Goal: Book appointment/travel/reservation

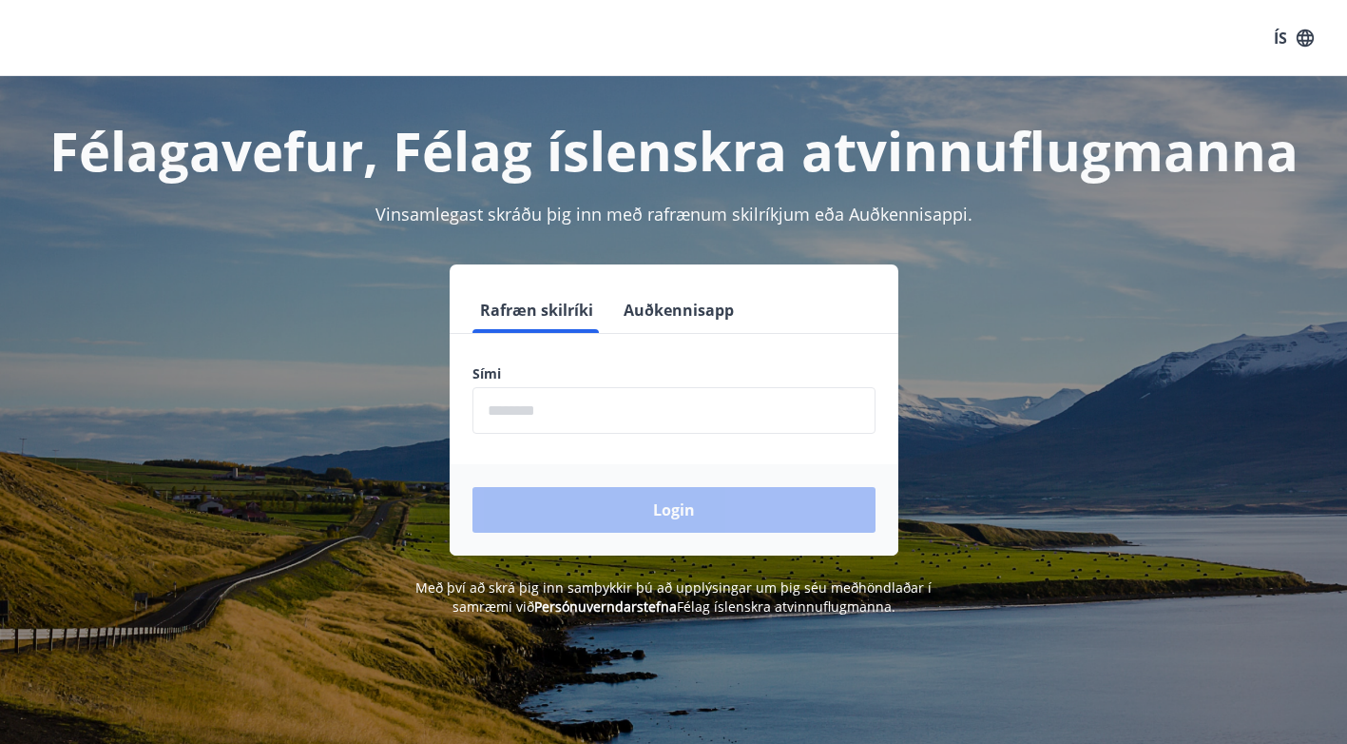
click at [539, 403] on input "phone" at bounding box center [674, 410] width 403 height 47
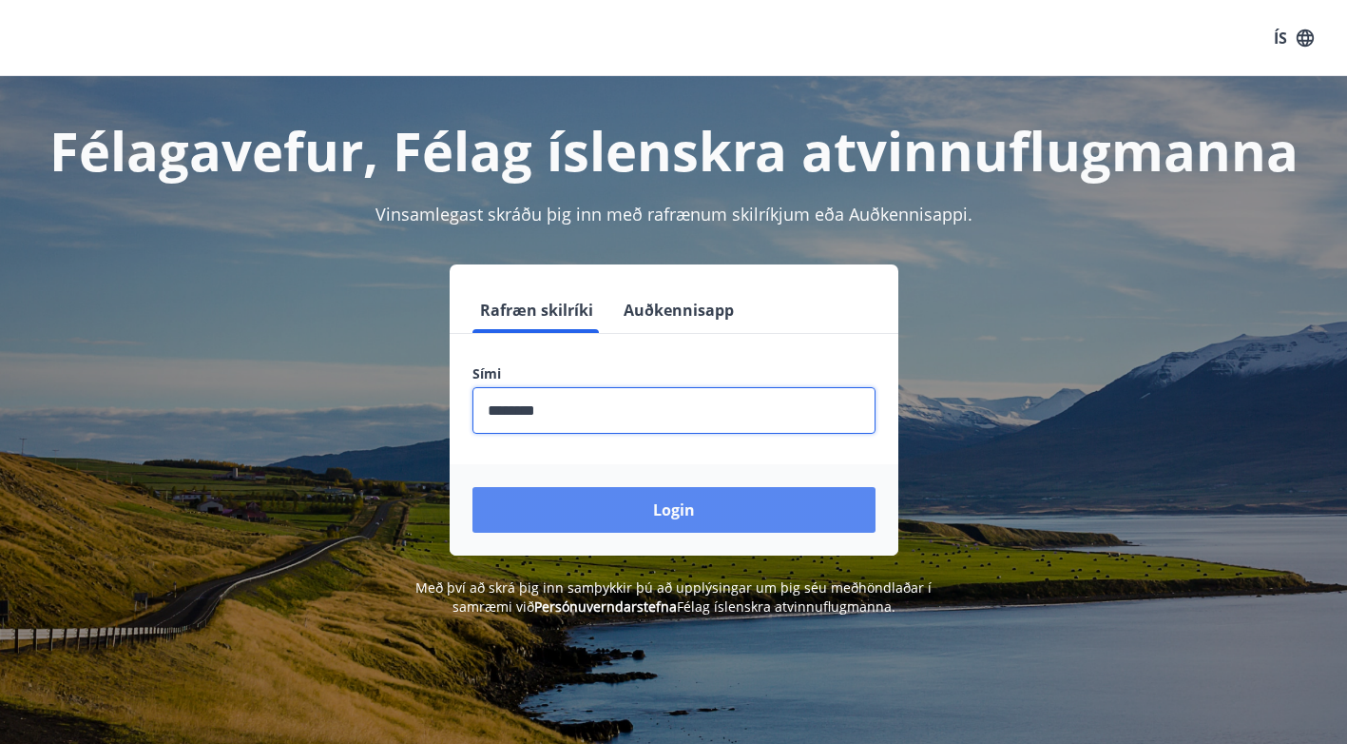
type input "********"
click at [540, 508] on button "Login" at bounding box center [674, 510] width 403 height 46
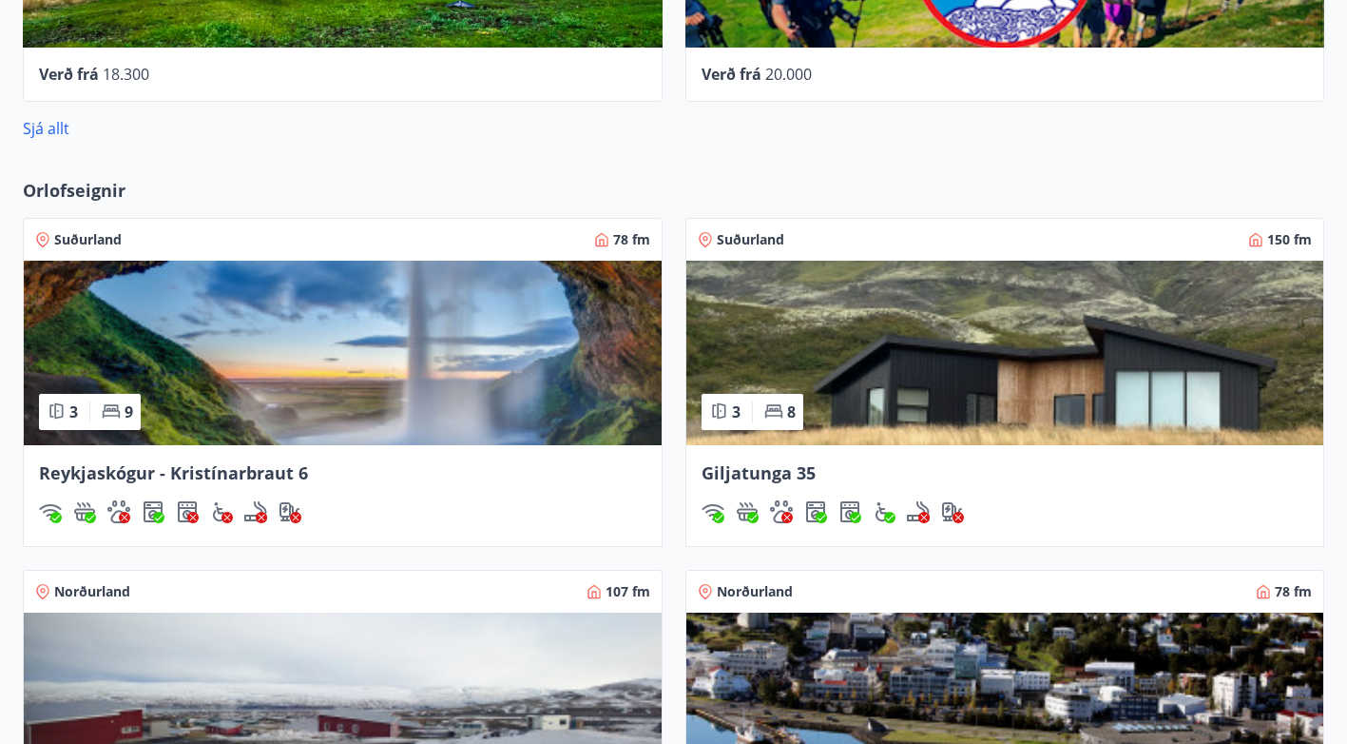
scroll to position [1066, 0]
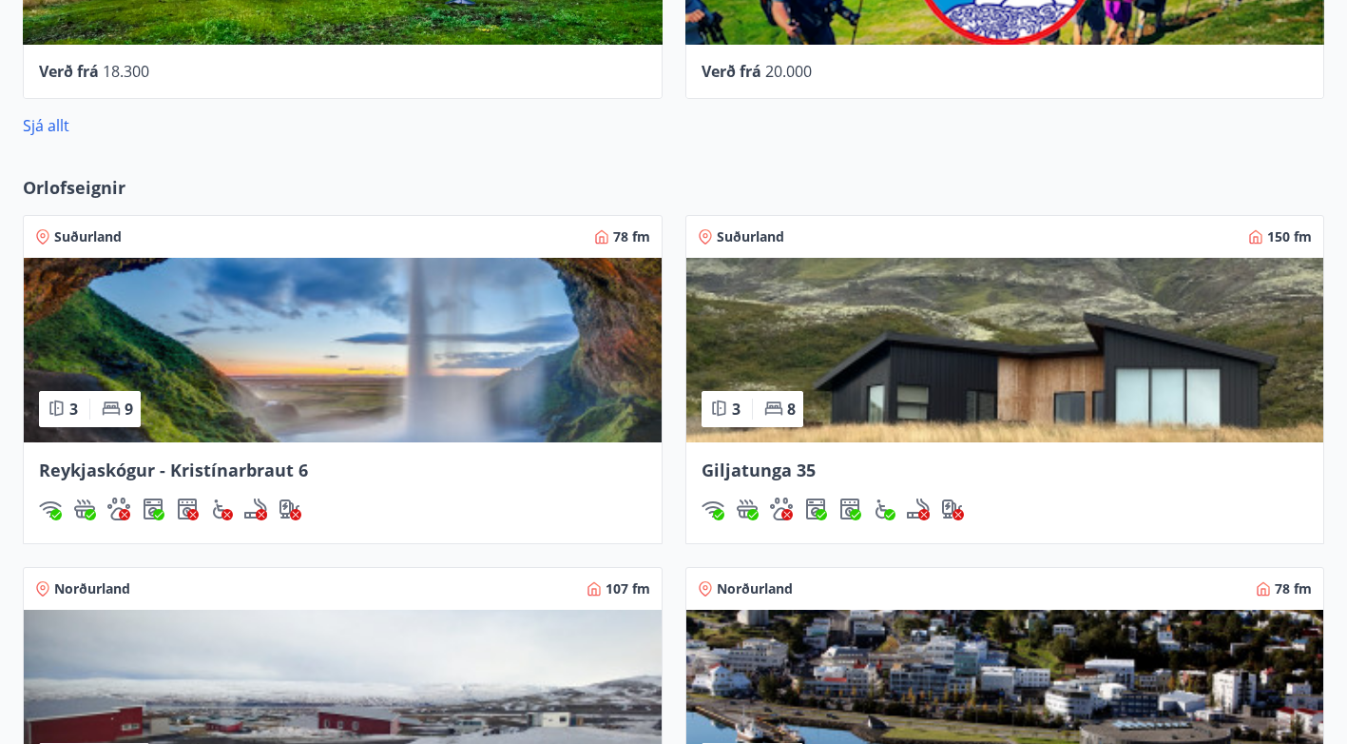
click at [809, 323] on img at bounding box center [1006, 350] width 638 height 184
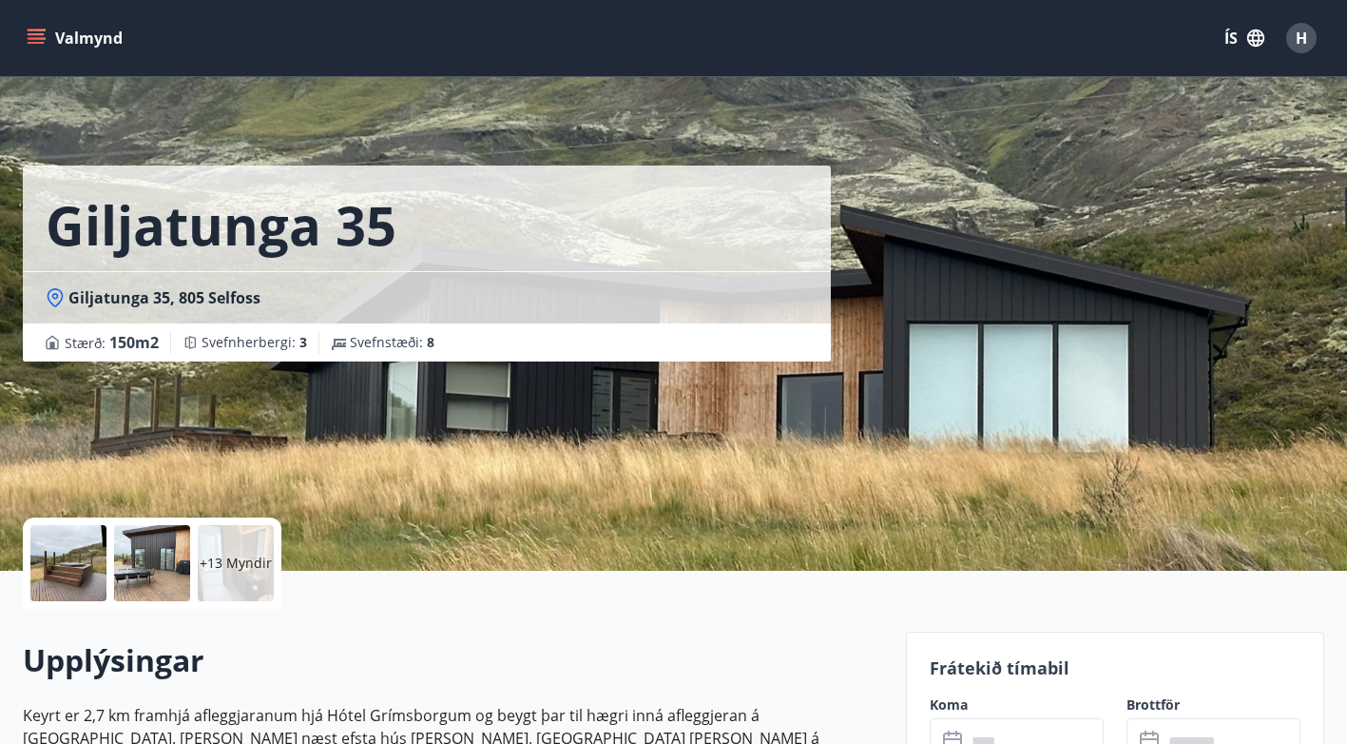
click at [73, 556] on div at bounding box center [68, 563] width 76 height 76
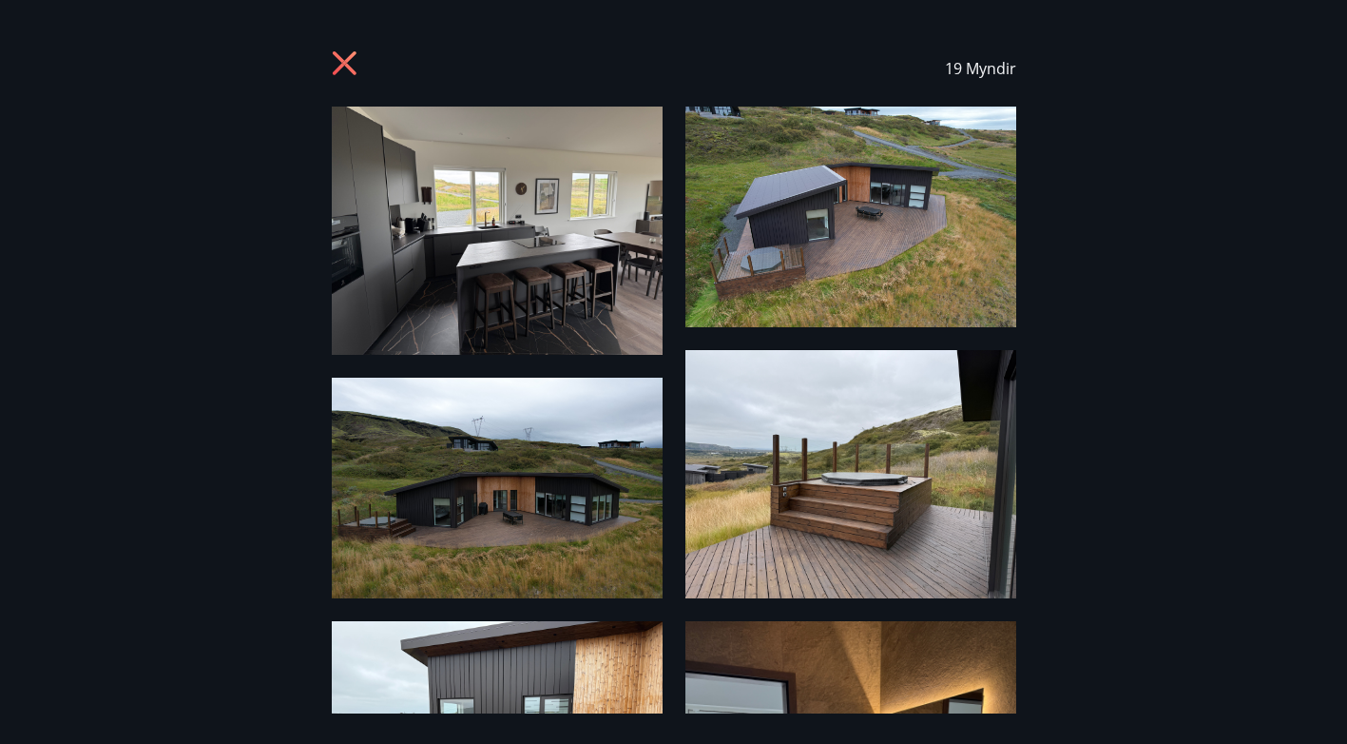
click at [849, 216] on img at bounding box center [851, 216] width 331 height 221
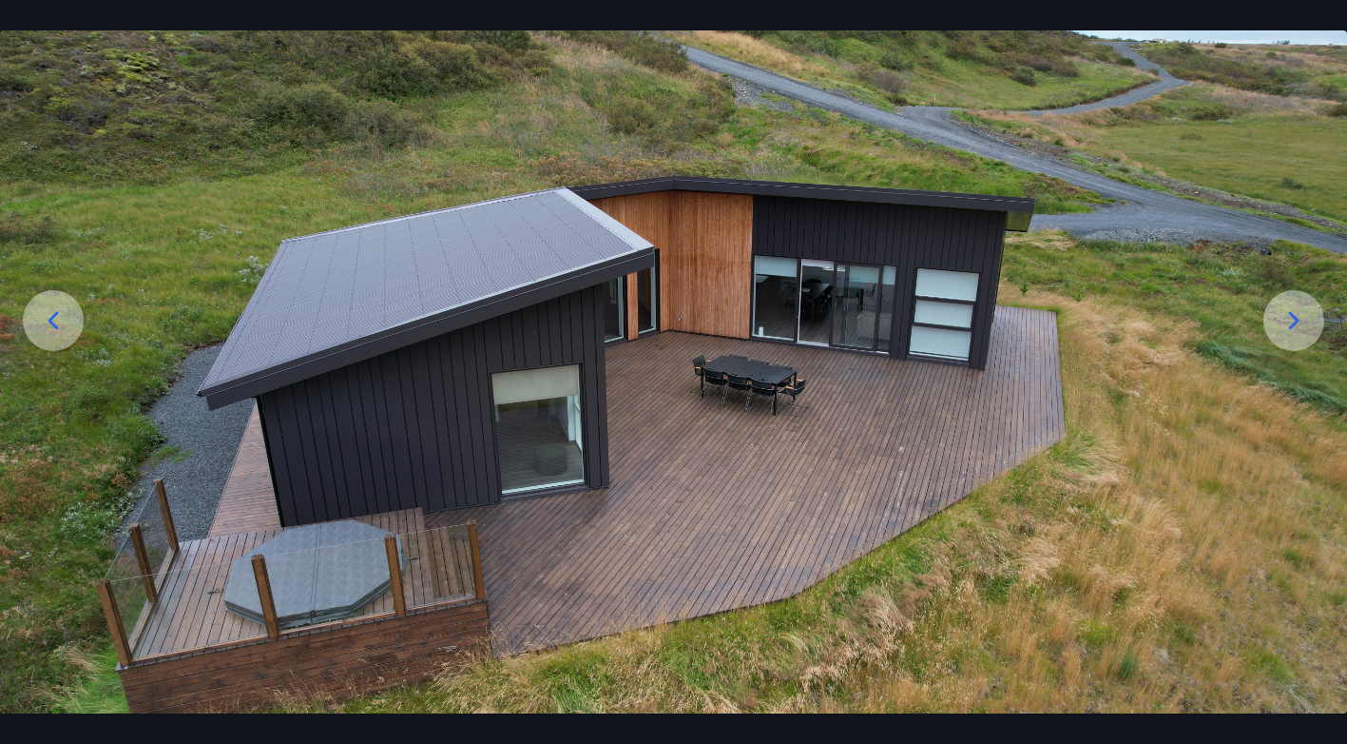
scroll to position [168, 0]
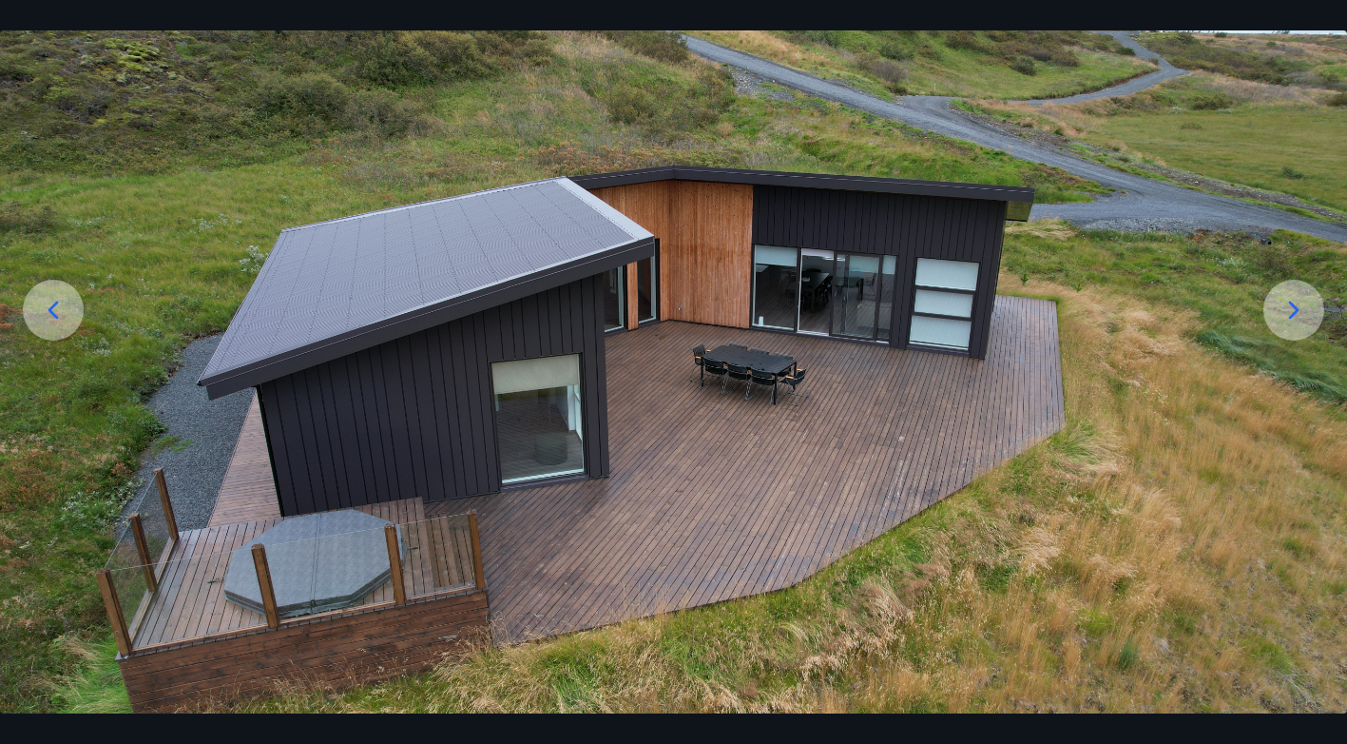
click at [1306, 314] on icon at bounding box center [1294, 310] width 30 height 30
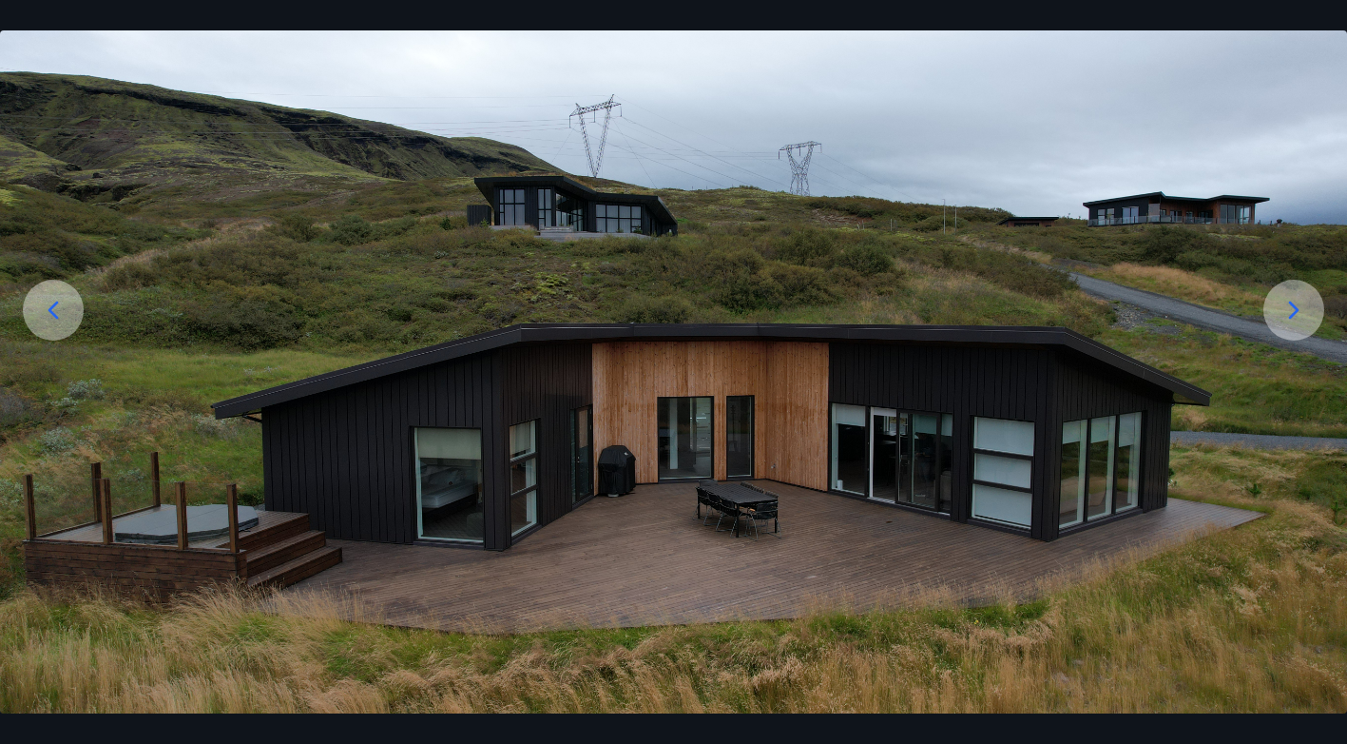
click at [1306, 314] on icon at bounding box center [1294, 310] width 30 height 30
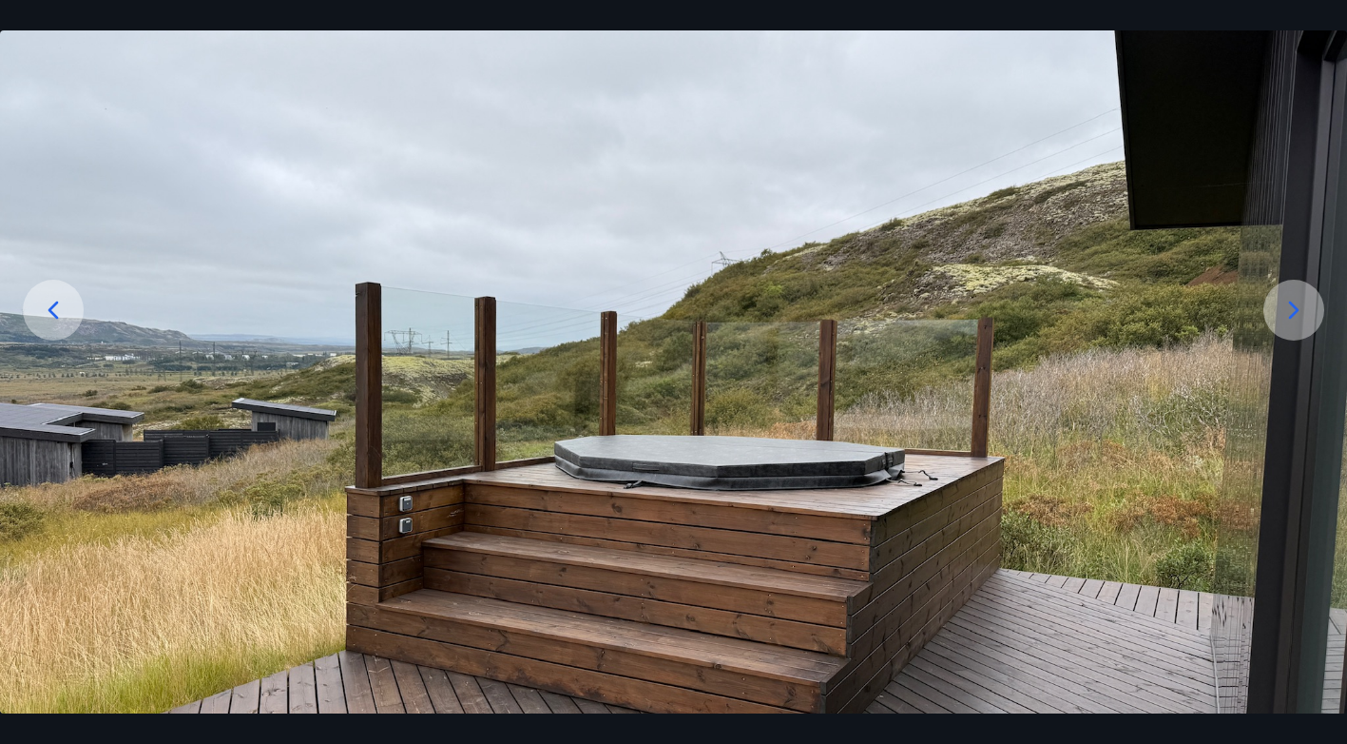
click at [1291, 315] on icon at bounding box center [1294, 310] width 30 height 30
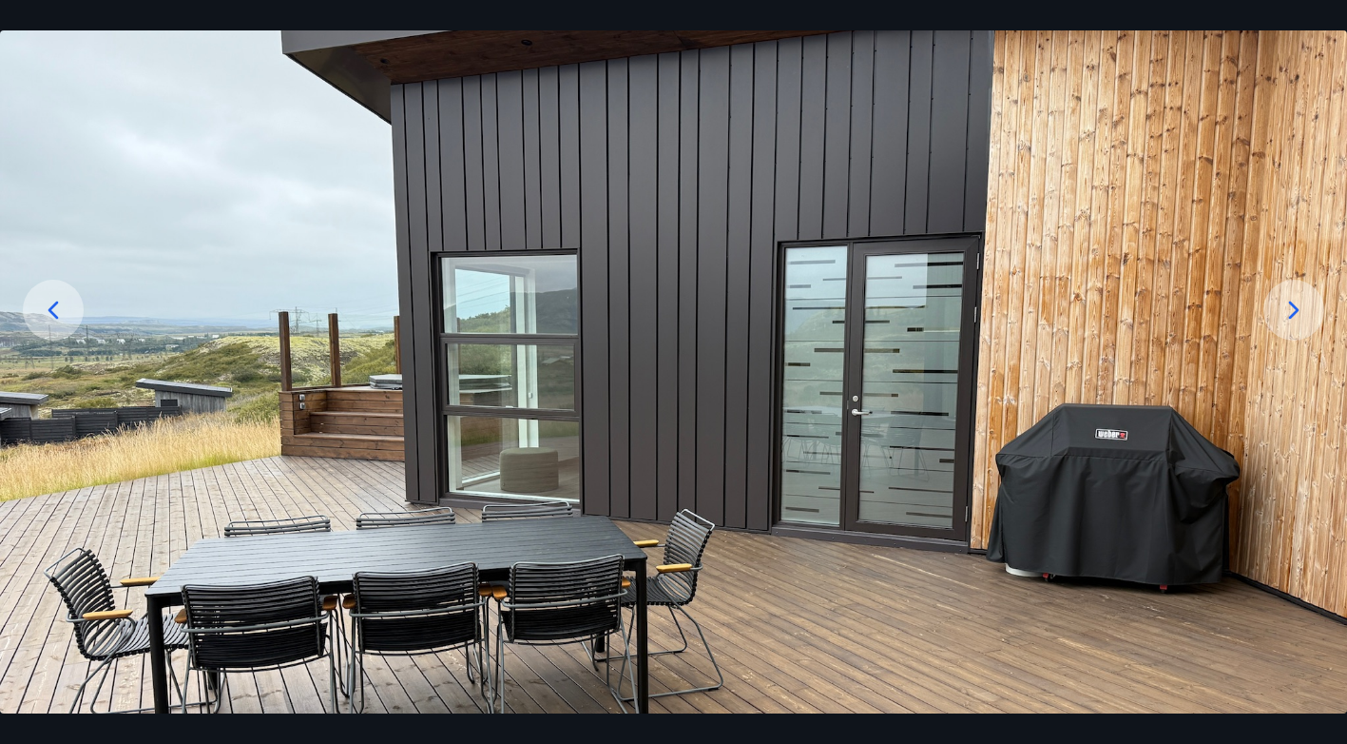
click at [1291, 315] on icon at bounding box center [1294, 310] width 30 height 30
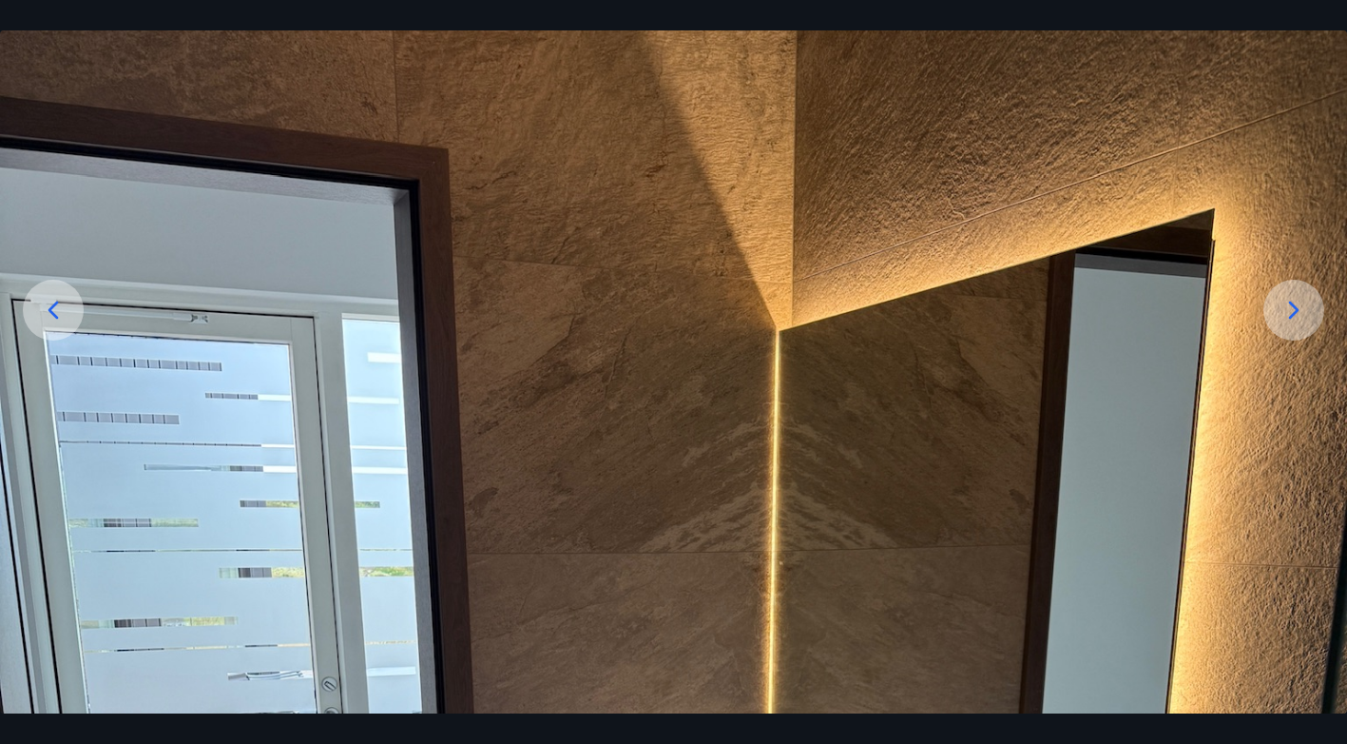
click at [1291, 315] on icon at bounding box center [1294, 310] width 30 height 30
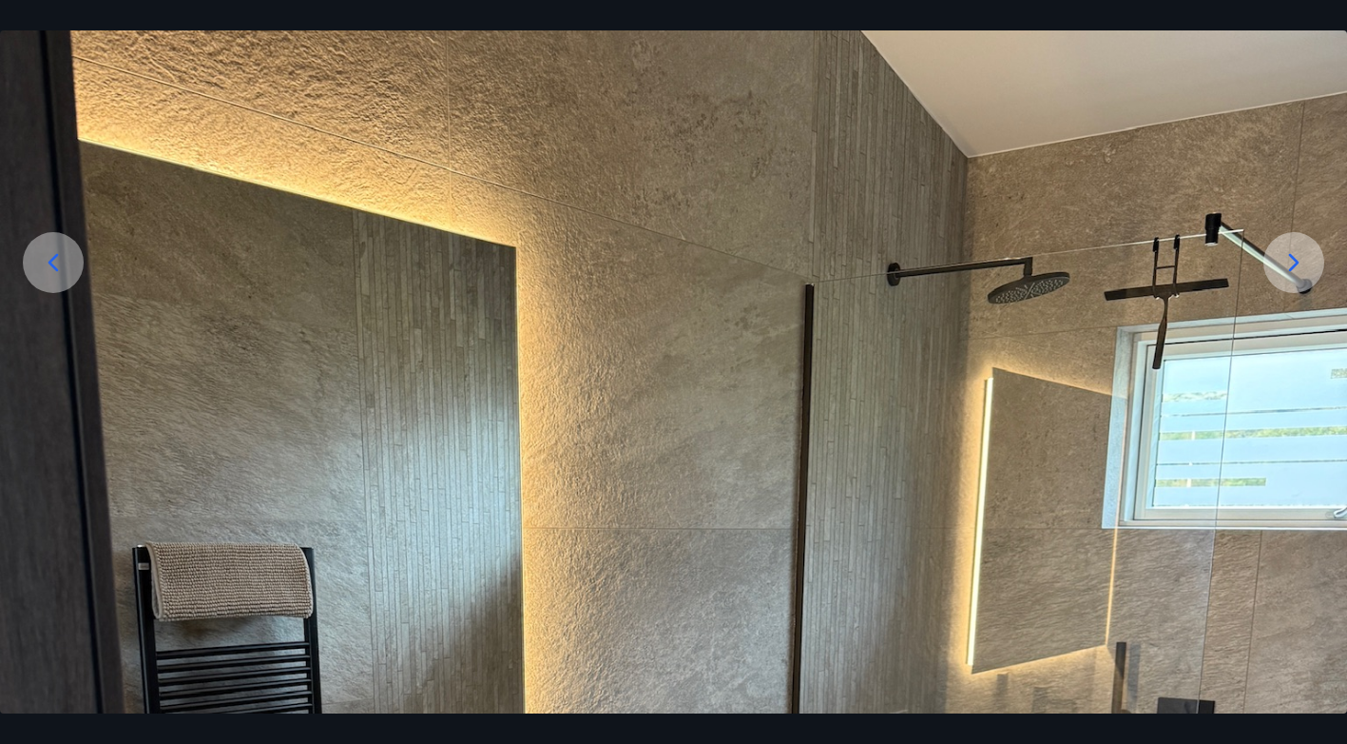
scroll to position [126, 0]
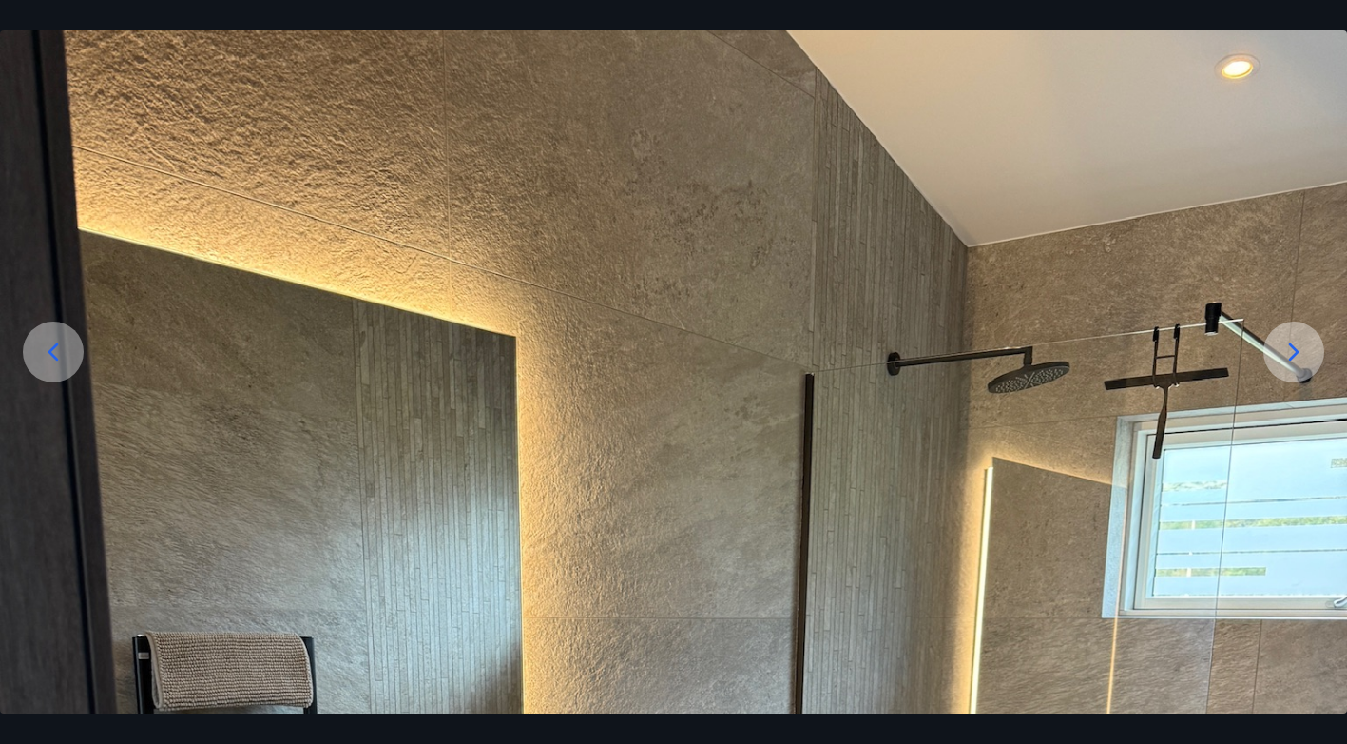
click at [1292, 336] on div at bounding box center [1294, 351] width 61 height 61
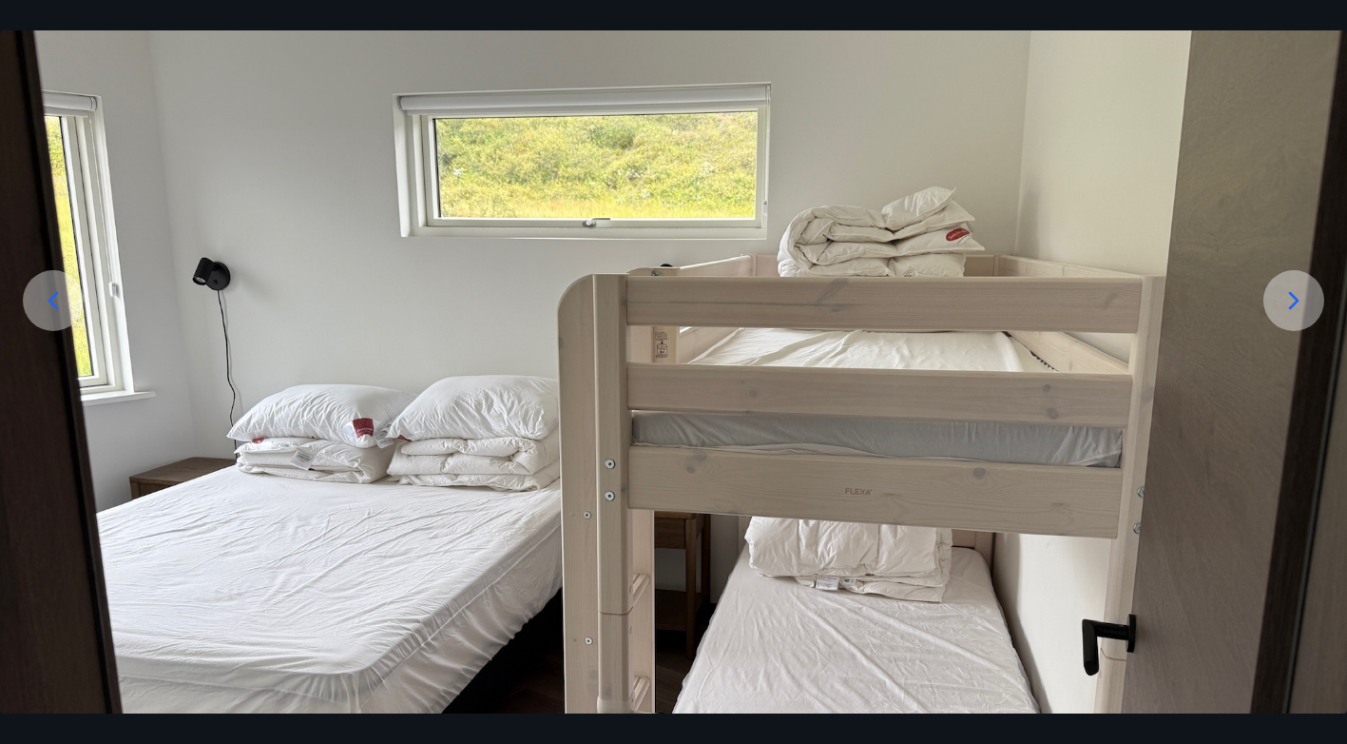
scroll to position [128, 0]
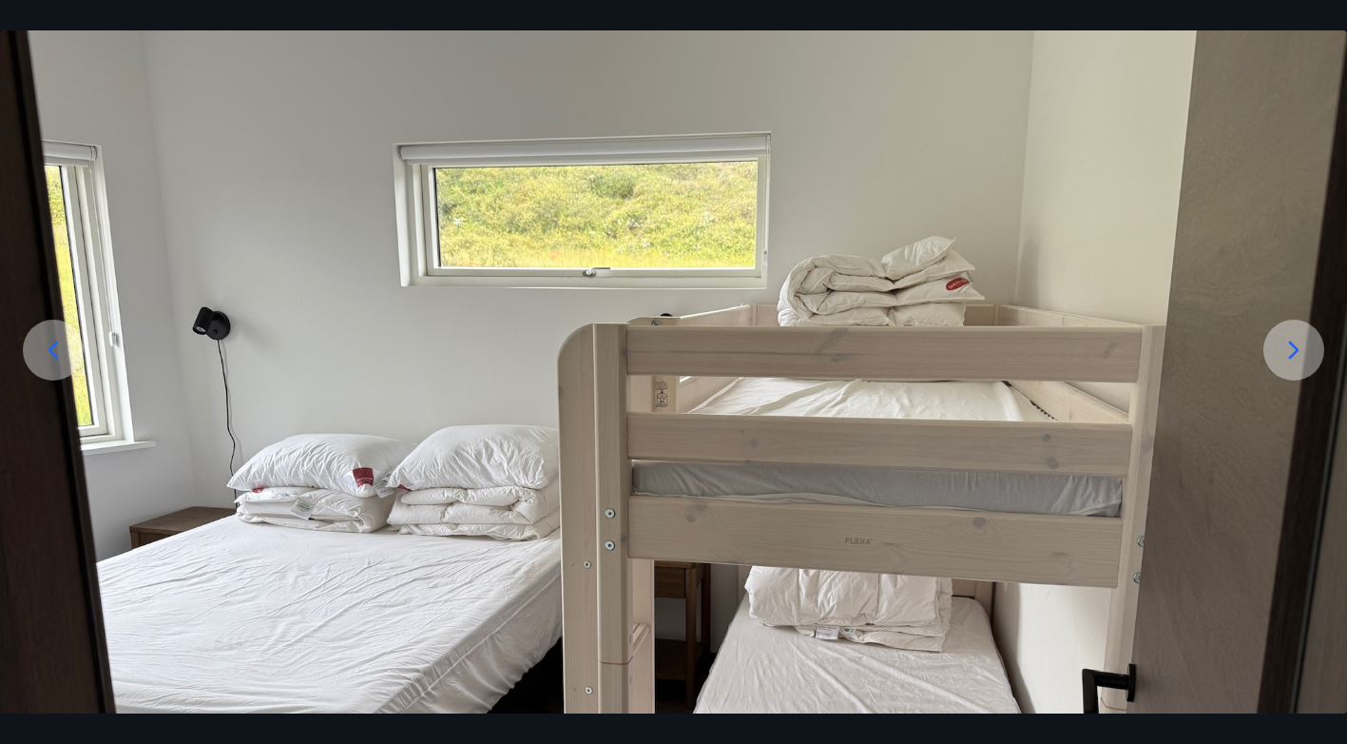
click at [1286, 367] on div at bounding box center [1294, 349] width 61 height 61
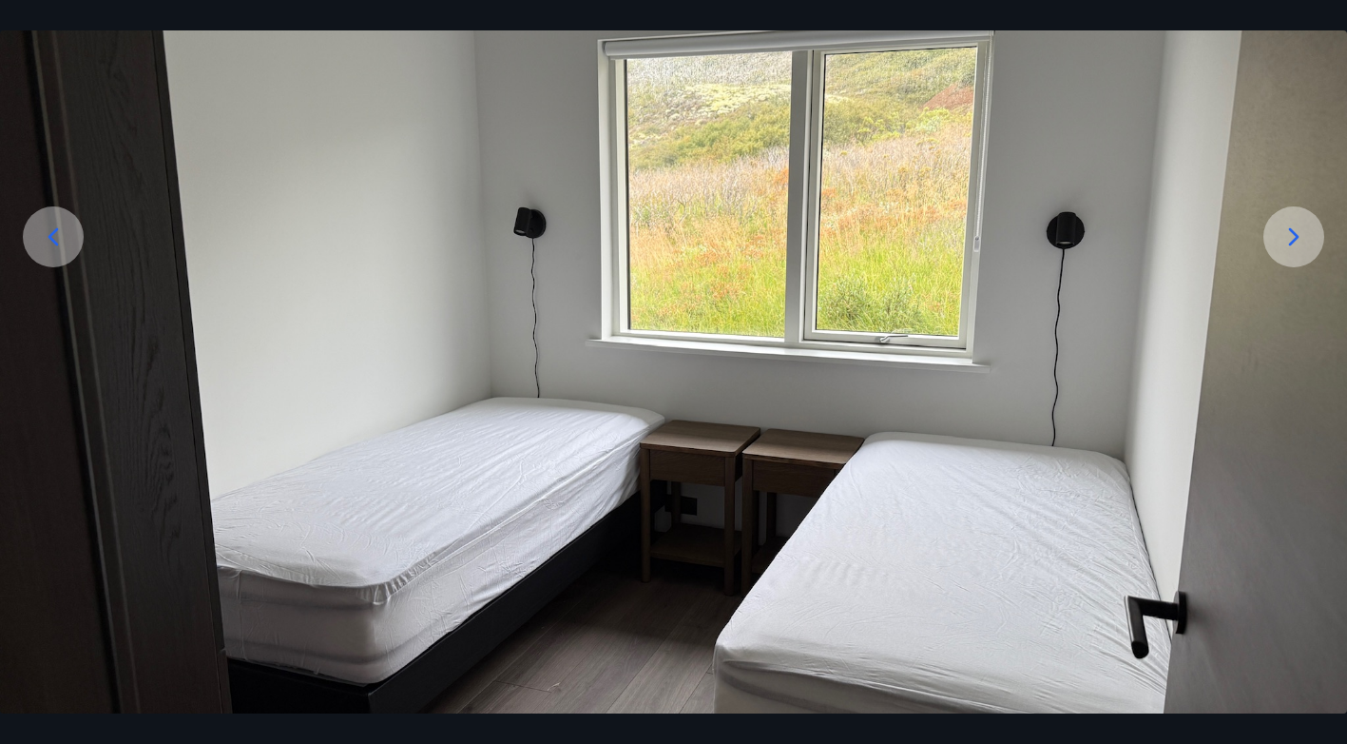
scroll to position [234, 0]
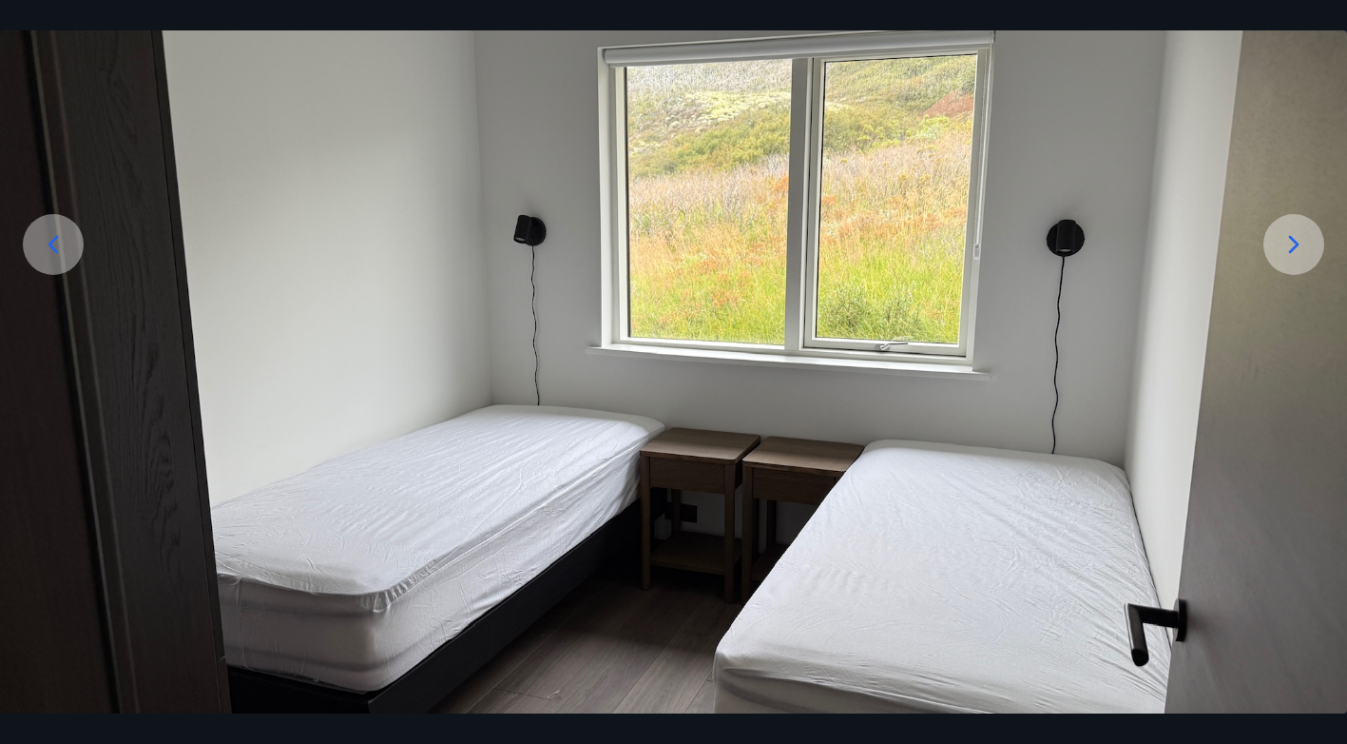
click at [1296, 263] on div at bounding box center [1294, 244] width 61 height 61
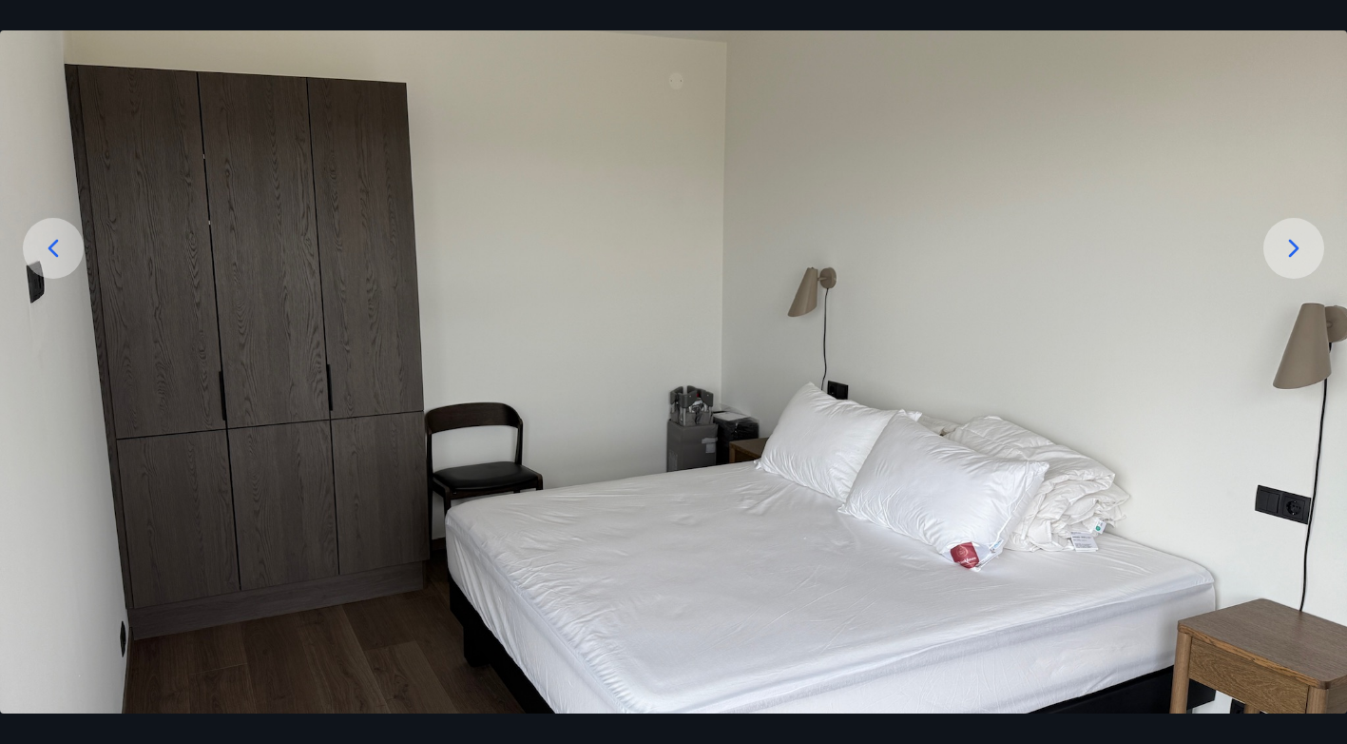
scroll to position [228, 0]
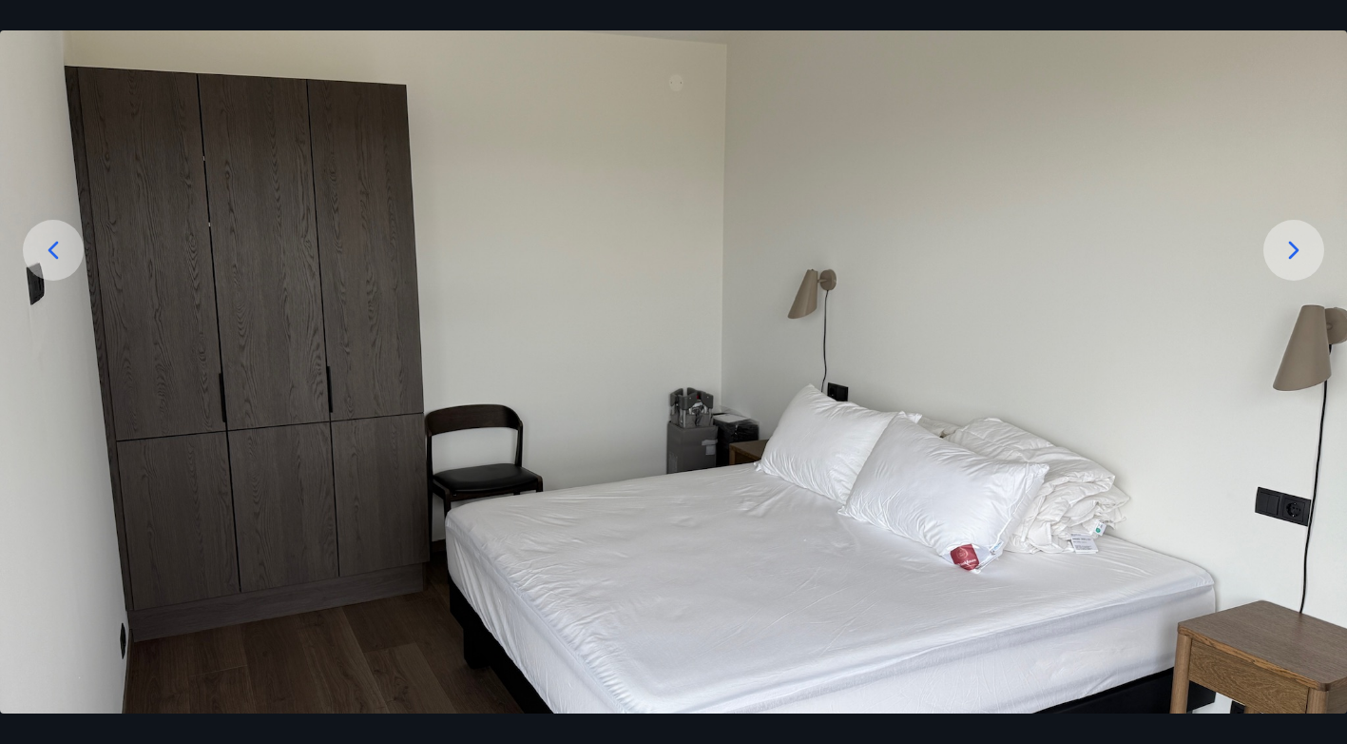
click at [1292, 235] on icon at bounding box center [1294, 250] width 30 height 30
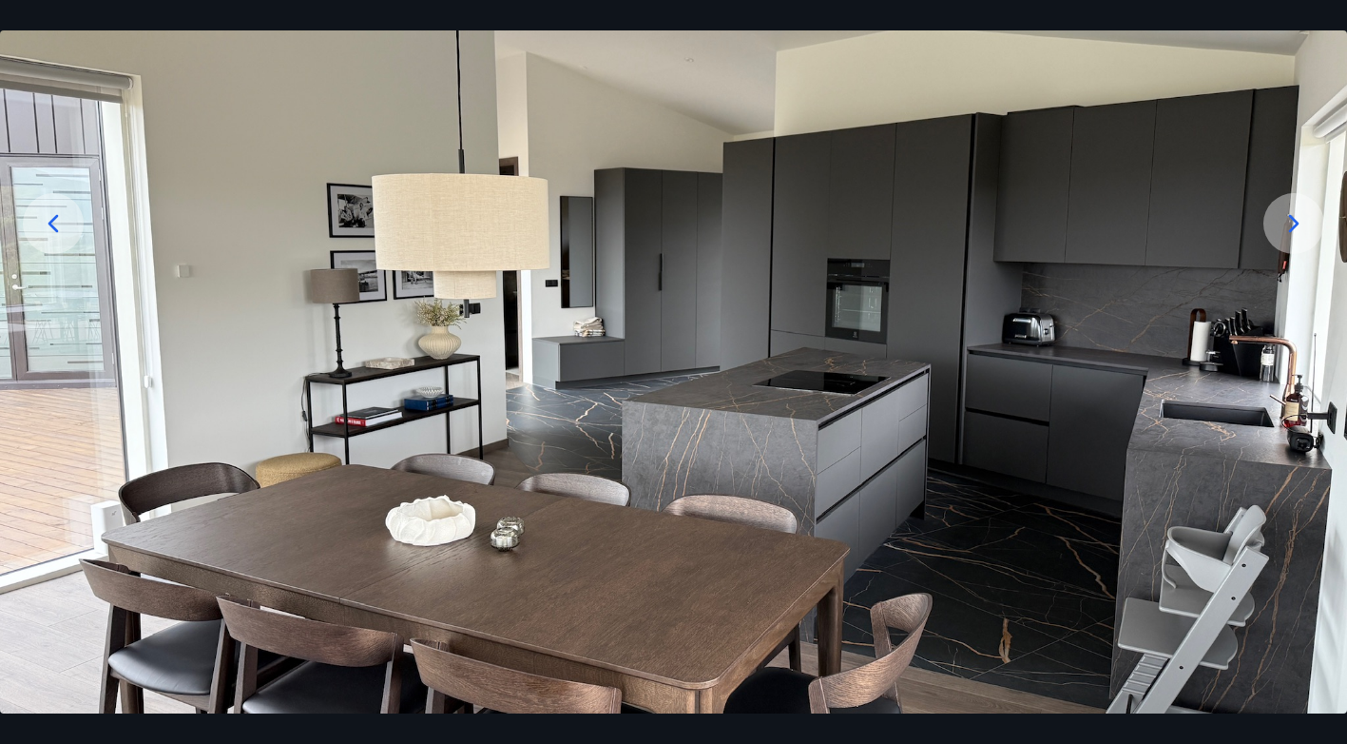
scroll to position [256, 0]
click at [1288, 233] on icon at bounding box center [1294, 222] width 30 height 30
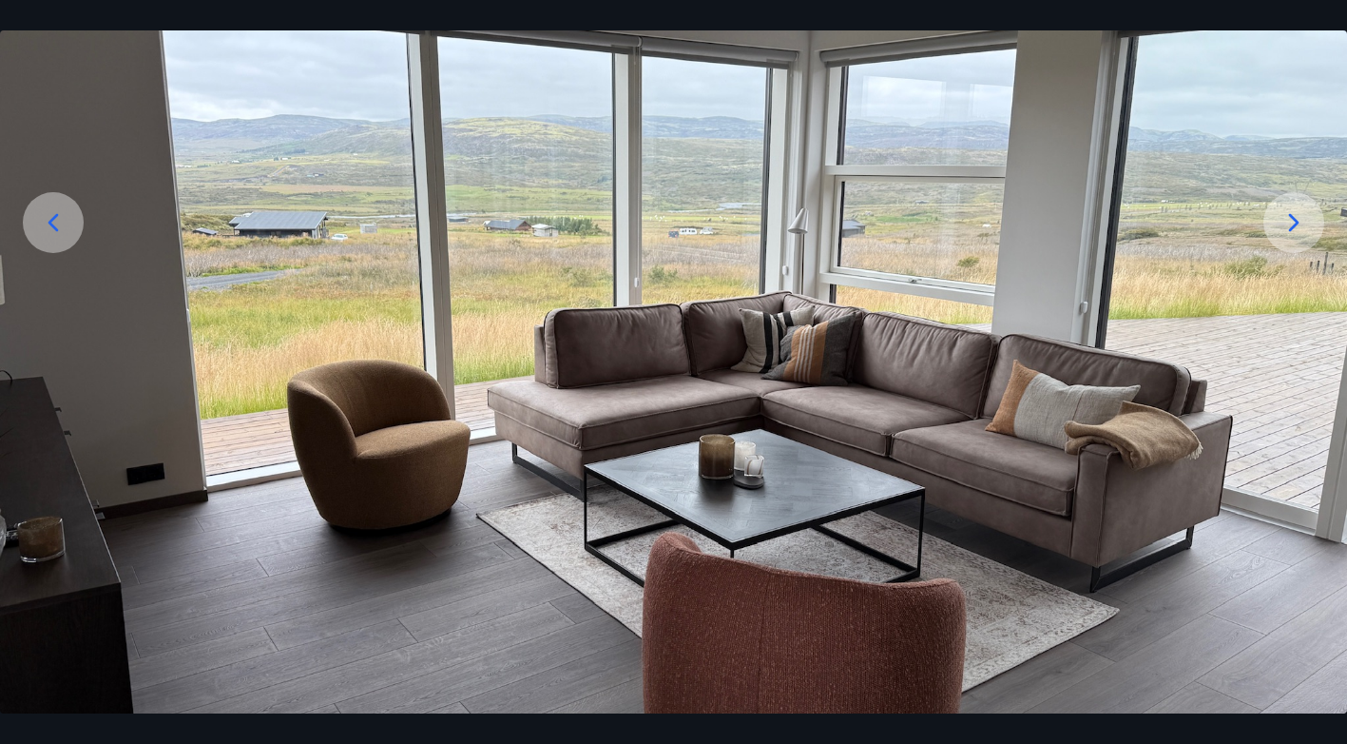
click at [1289, 226] on icon at bounding box center [1294, 222] width 30 height 30
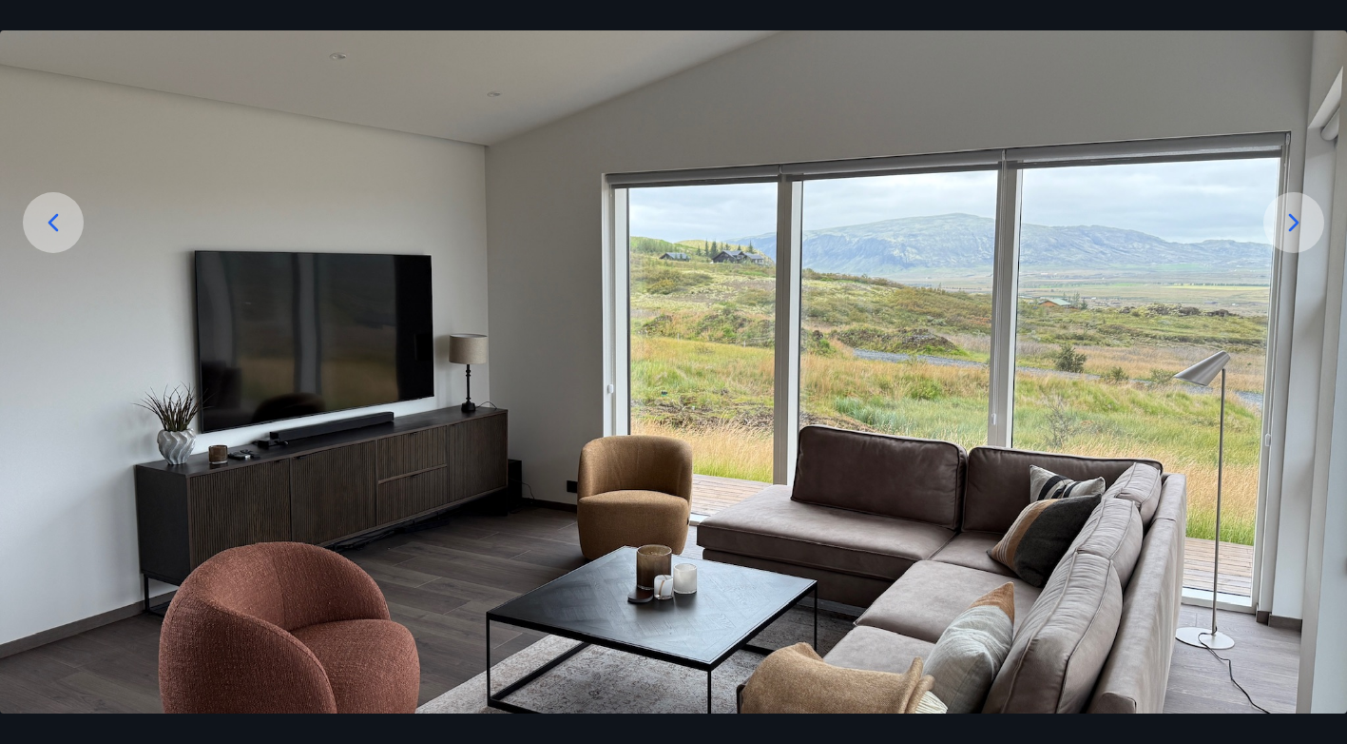
click at [1289, 226] on icon at bounding box center [1294, 222] width 30 height 30
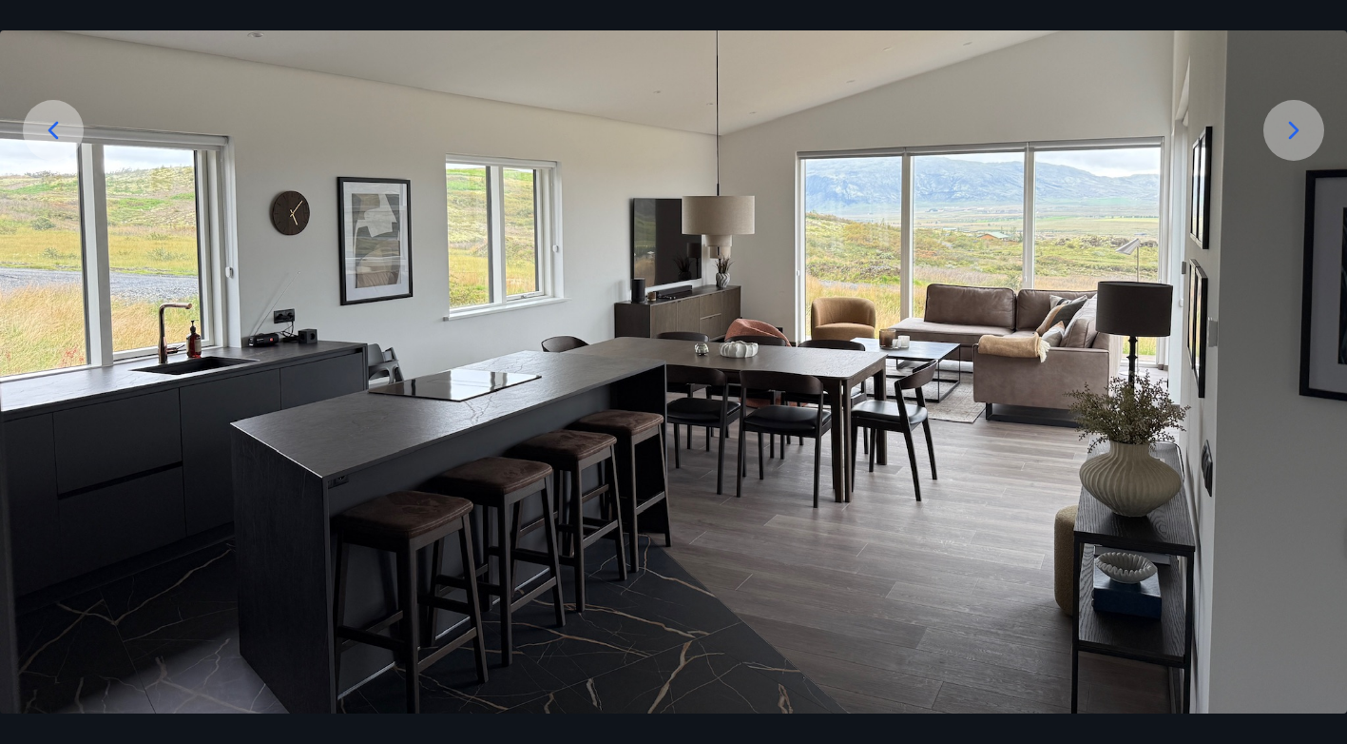
scroll to position [350, 0]
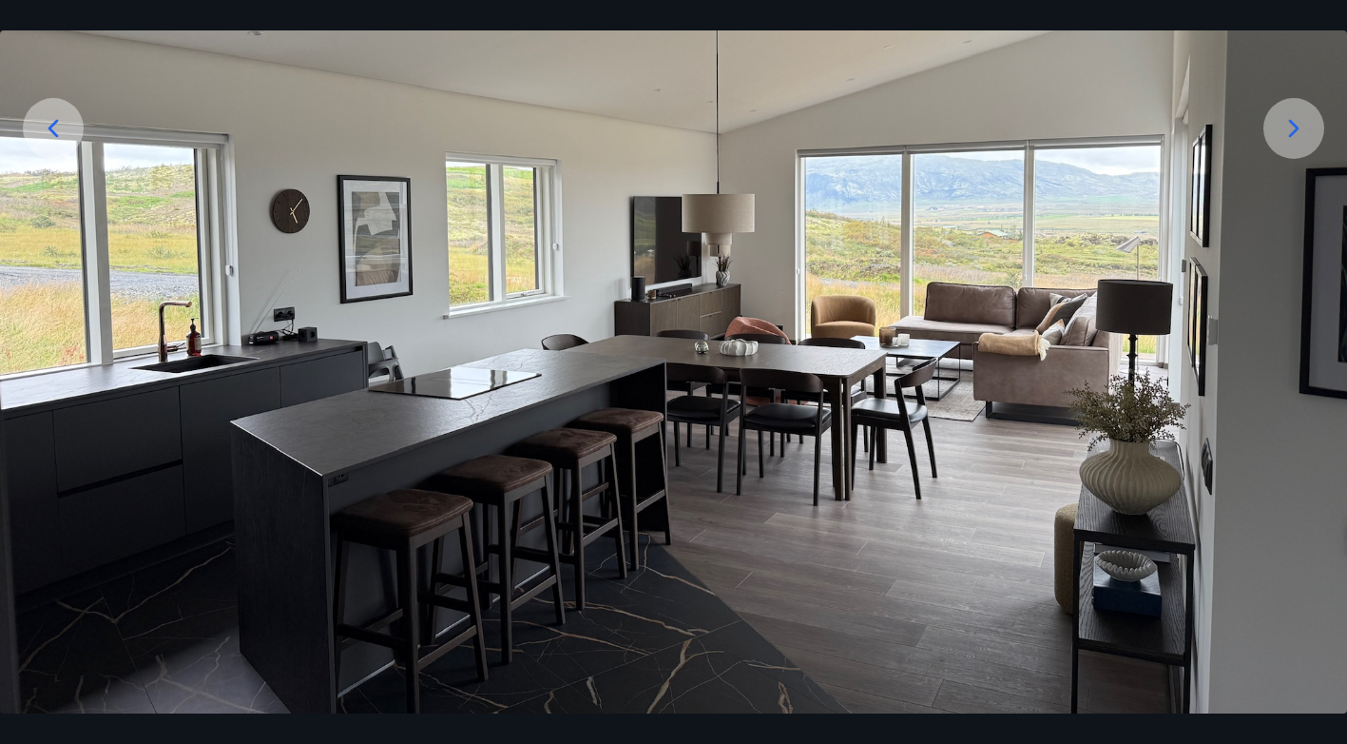
click at [1294, 138] on icon at bounding box center [1294, 128] width 30 height 30
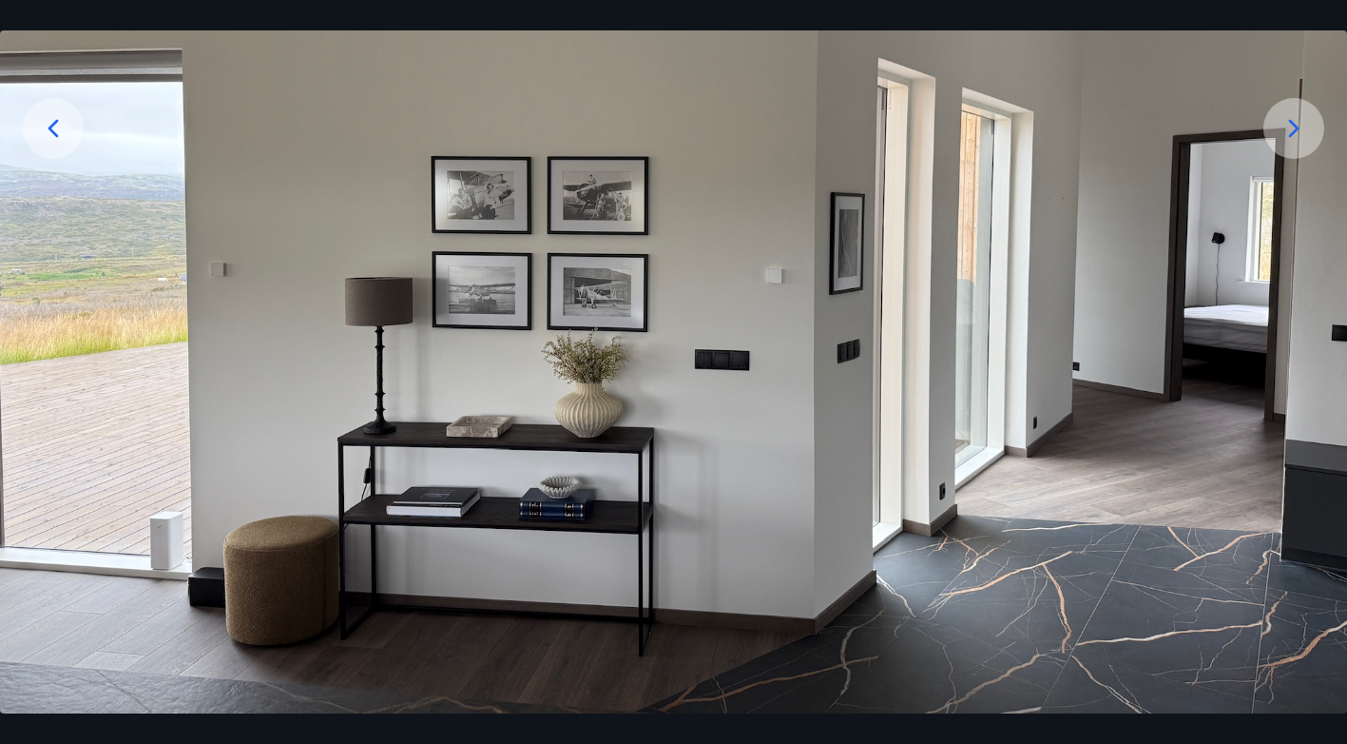
click at [1294, 138] on icon at bounding box center [1294, 128] width 30 height 30
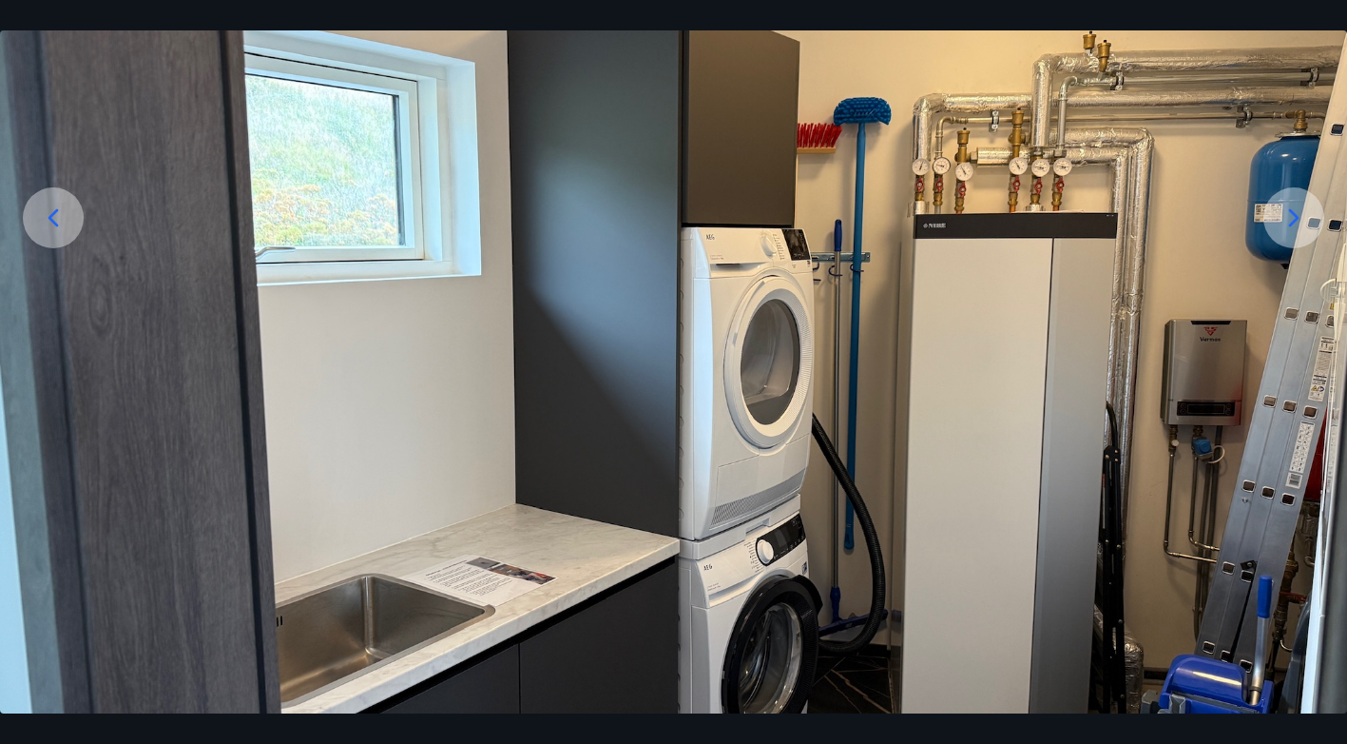
scroll to position [242, 0]
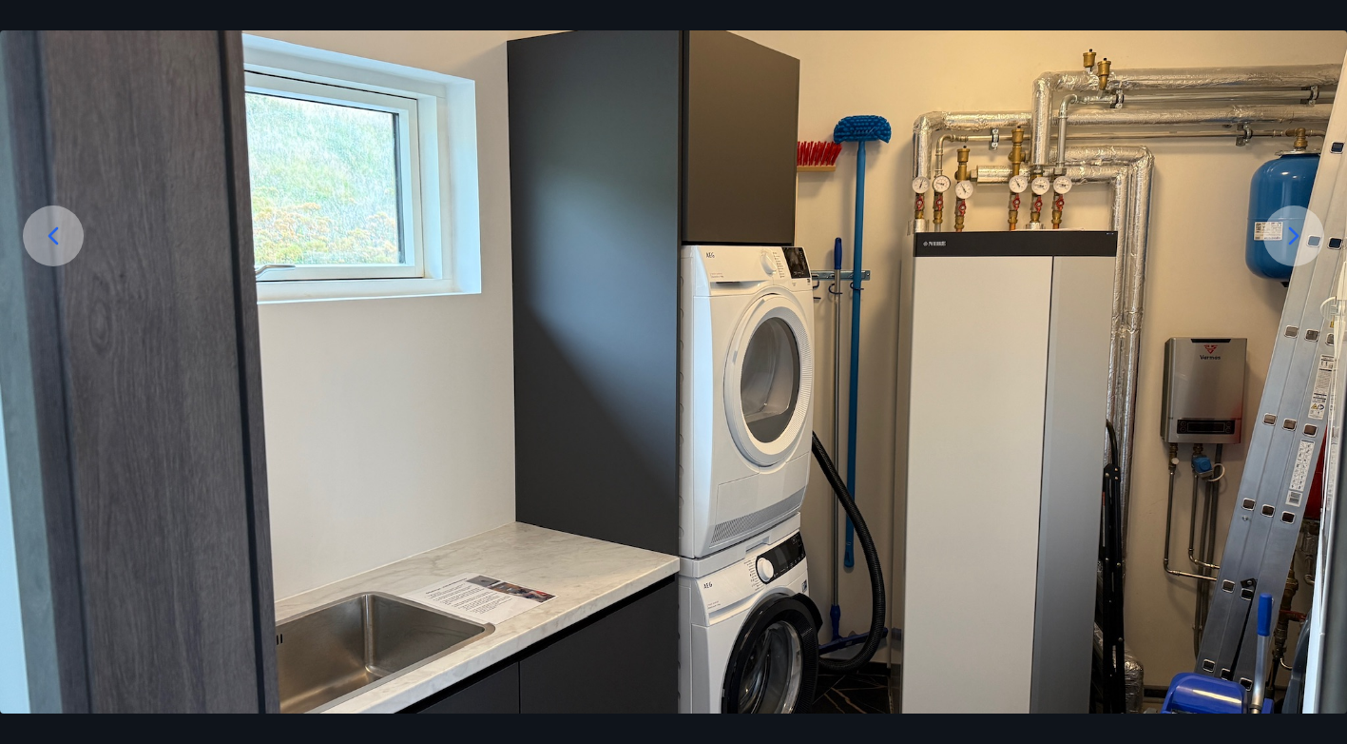
click at [1302, 243] on icon at bounding box center [1294, 236] width 30 height 30
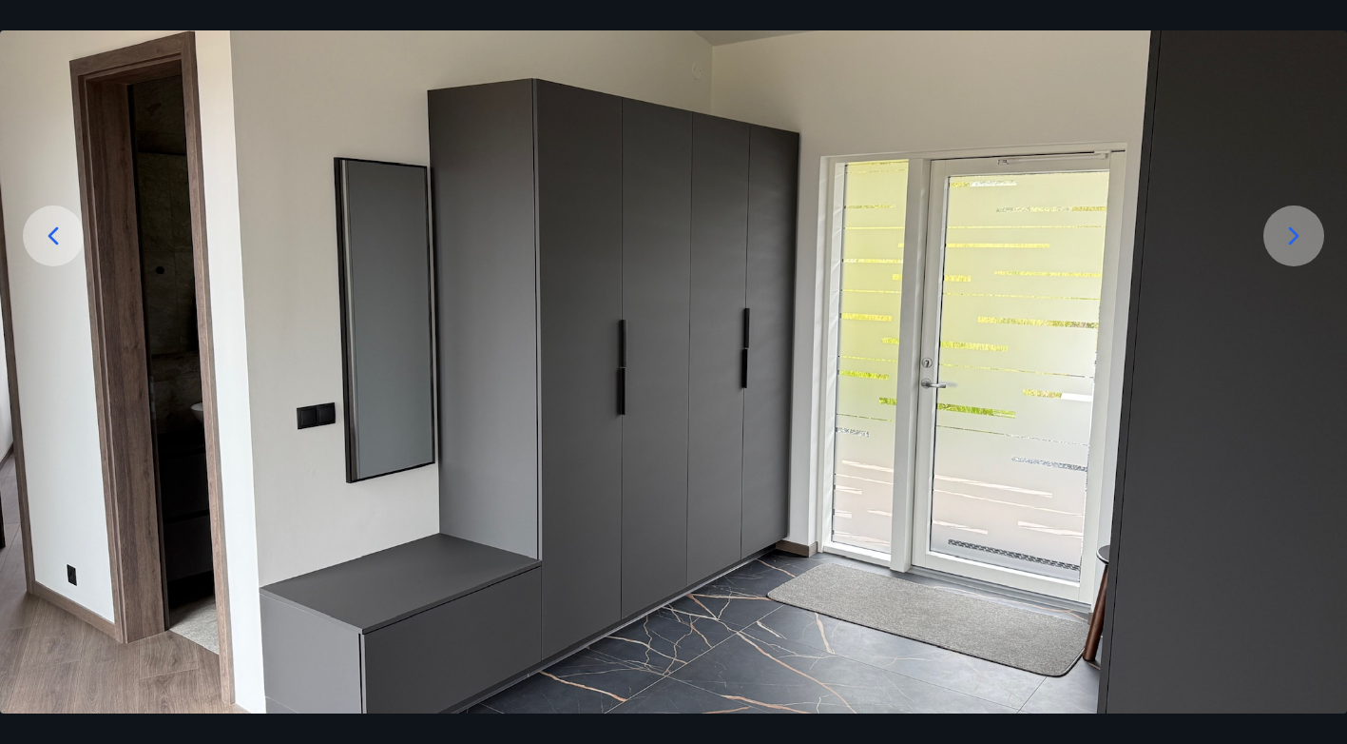
click at [1302, 243] on icon at bounding box center [1294, 236] width 30 height 30
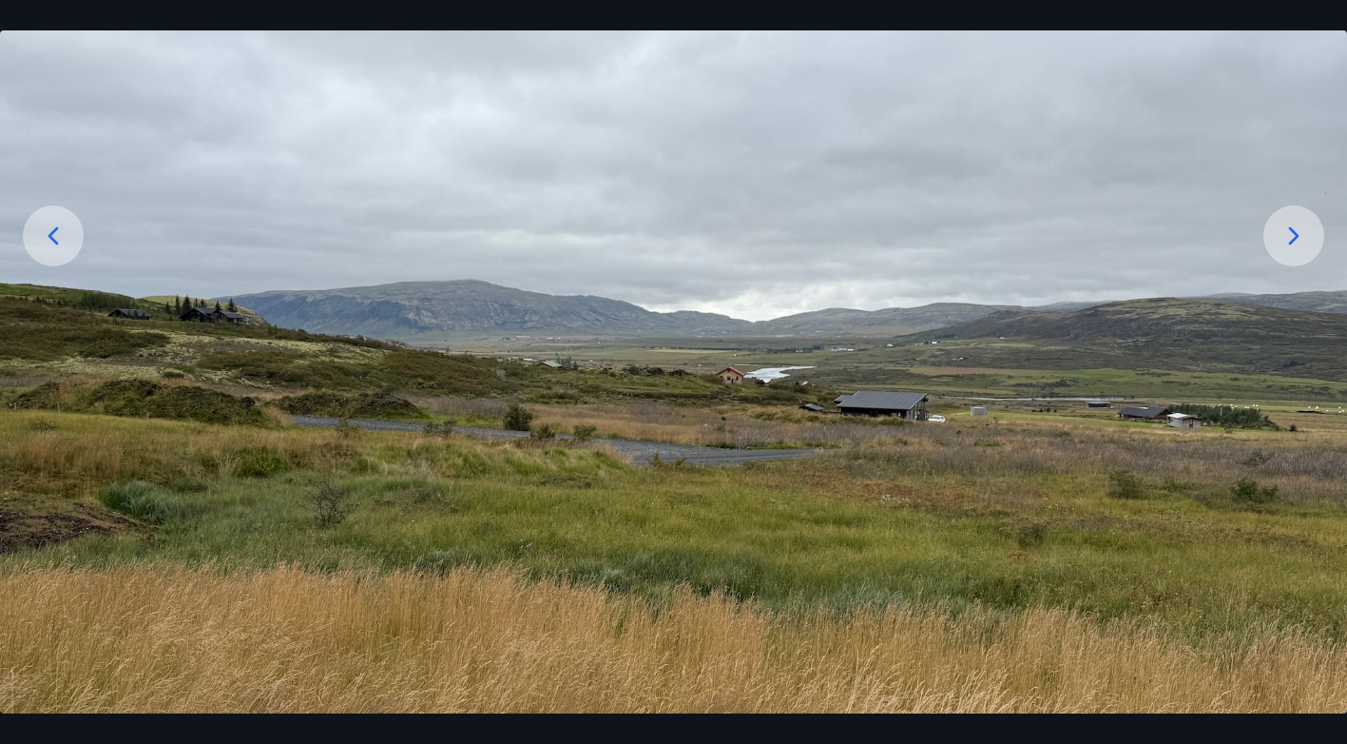
click at [1302, 243] on icon at bounding box center [1294, 236] width 30 height 30
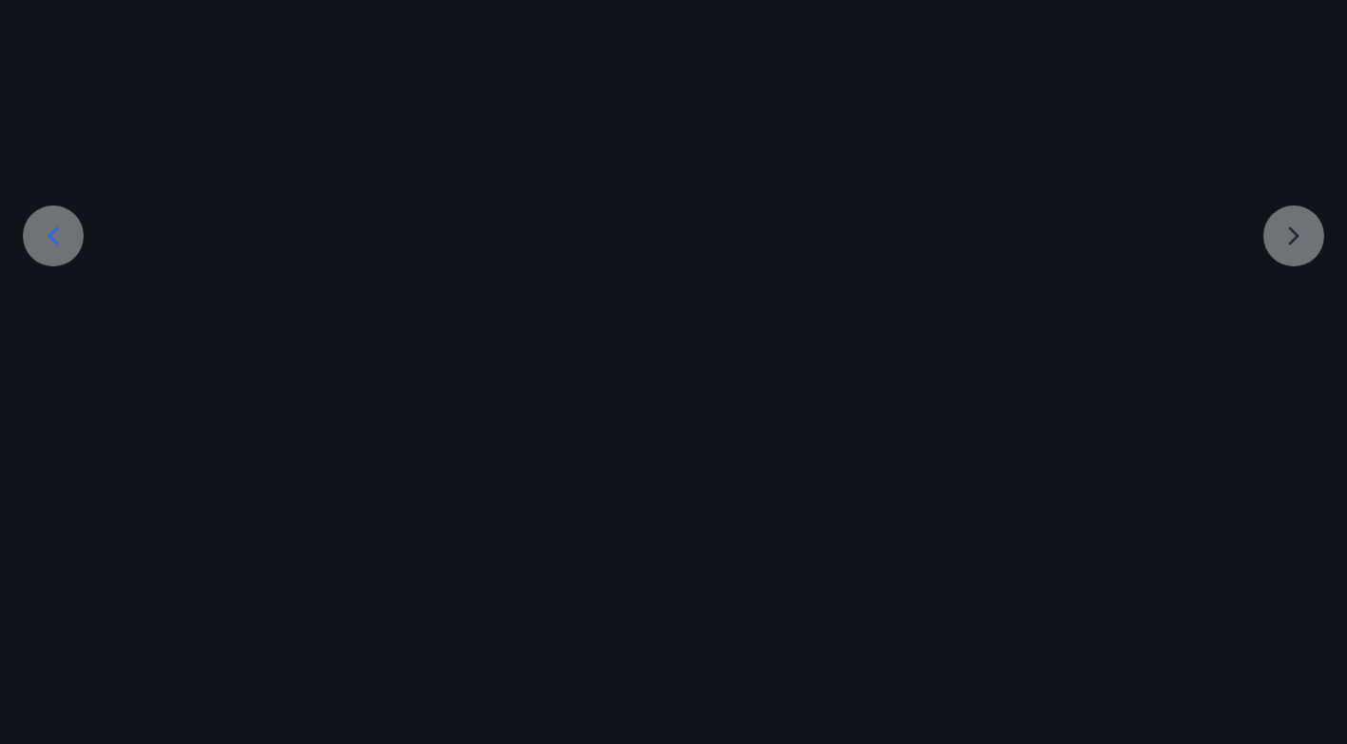
scroll to position [100, 0]
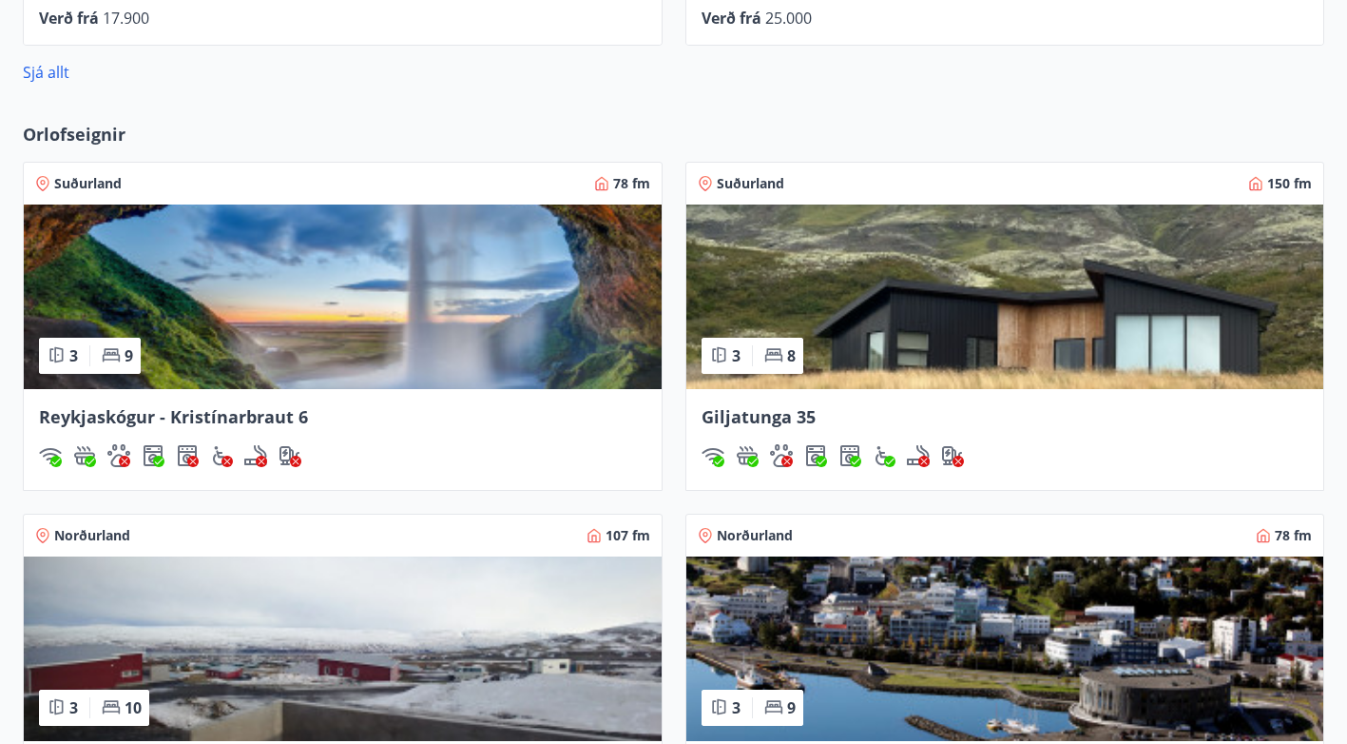
scroll to position [1120, 0]
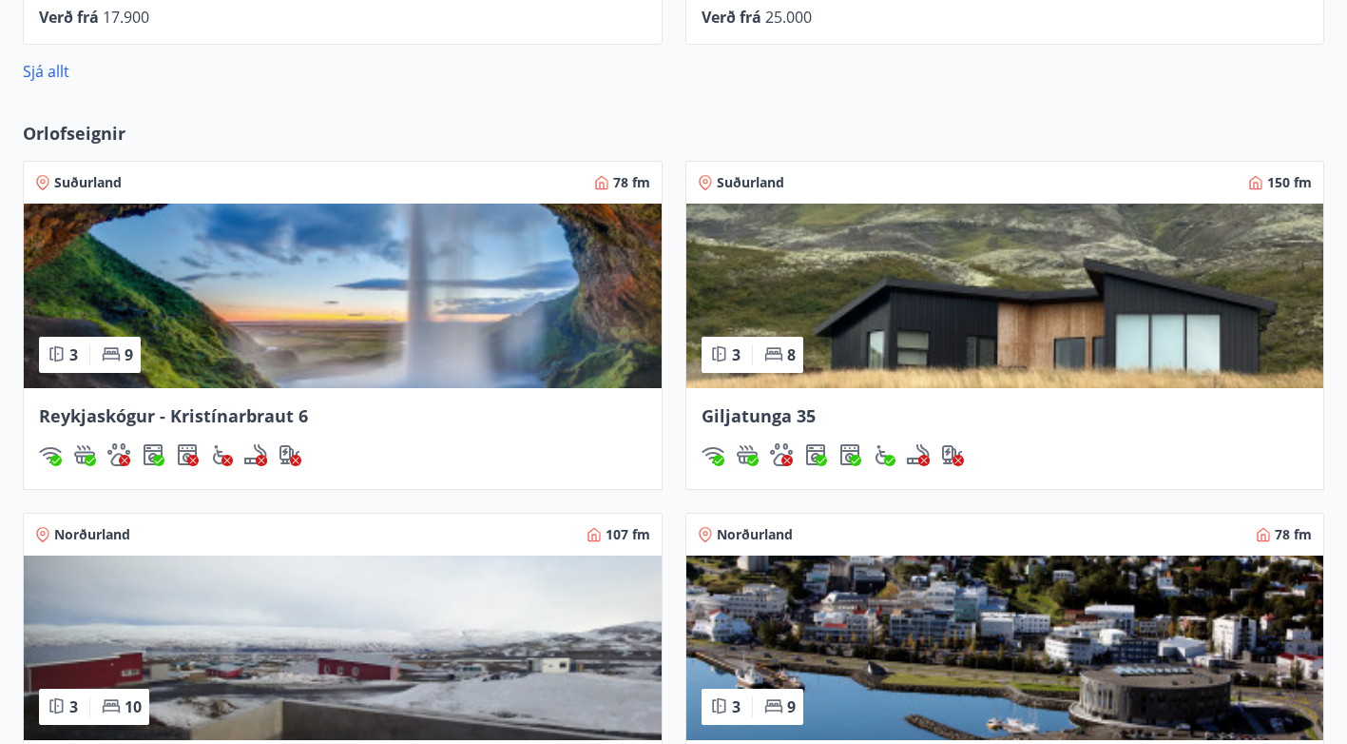
click at [809, 275] on img at bounding box center [1006, 295] width 638 height 184
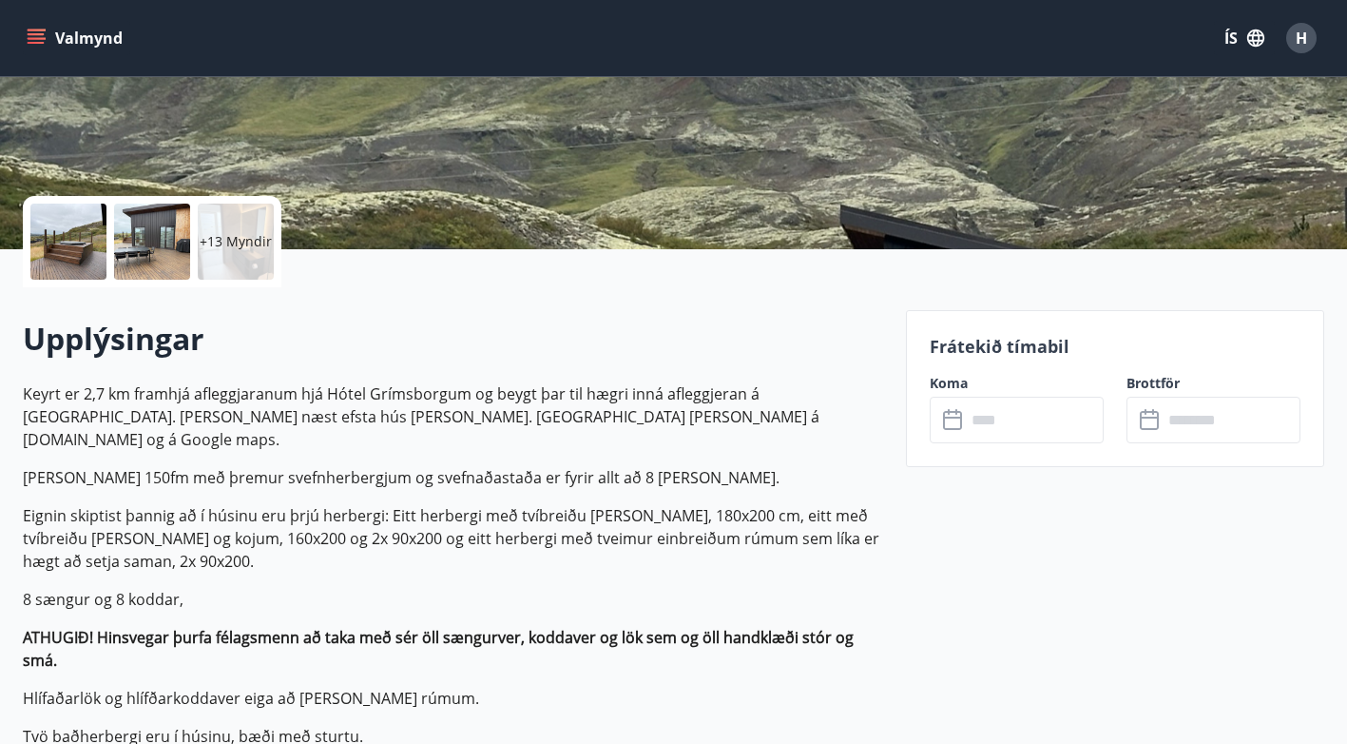
scroll to position [340, 0]
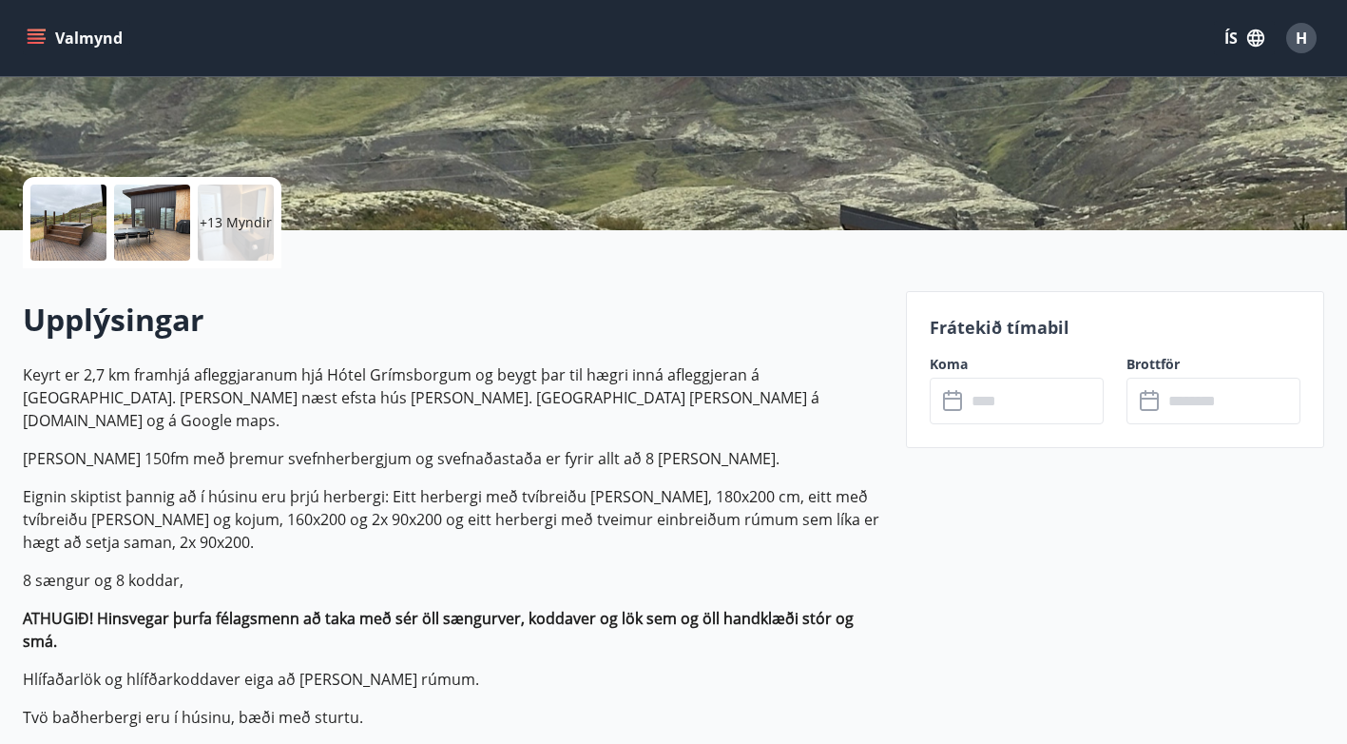
click at [1018, 394] on input "text" at bounding box center [1035, 400] width 138 height 47
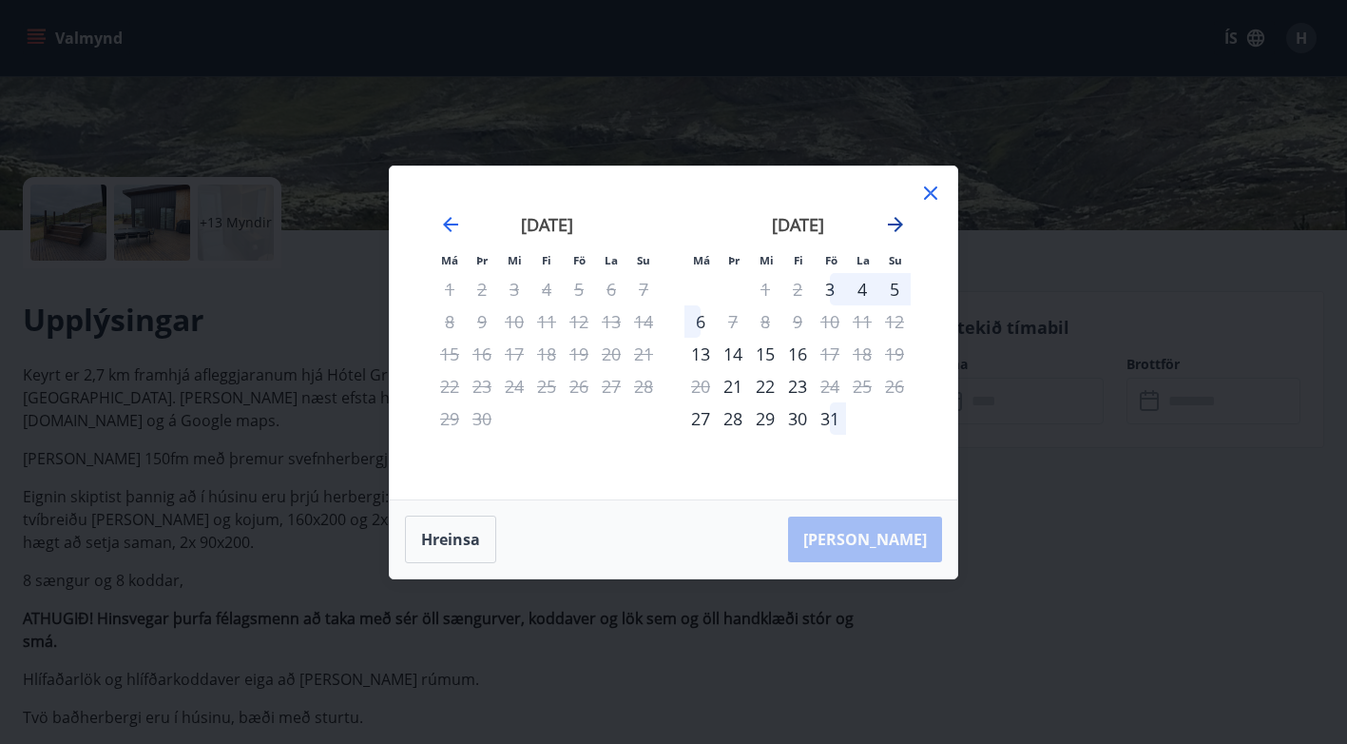
click at [897, 227] on icon "Move forward to switch to the next month." at bounding box center [895, 224] width 23 height 23
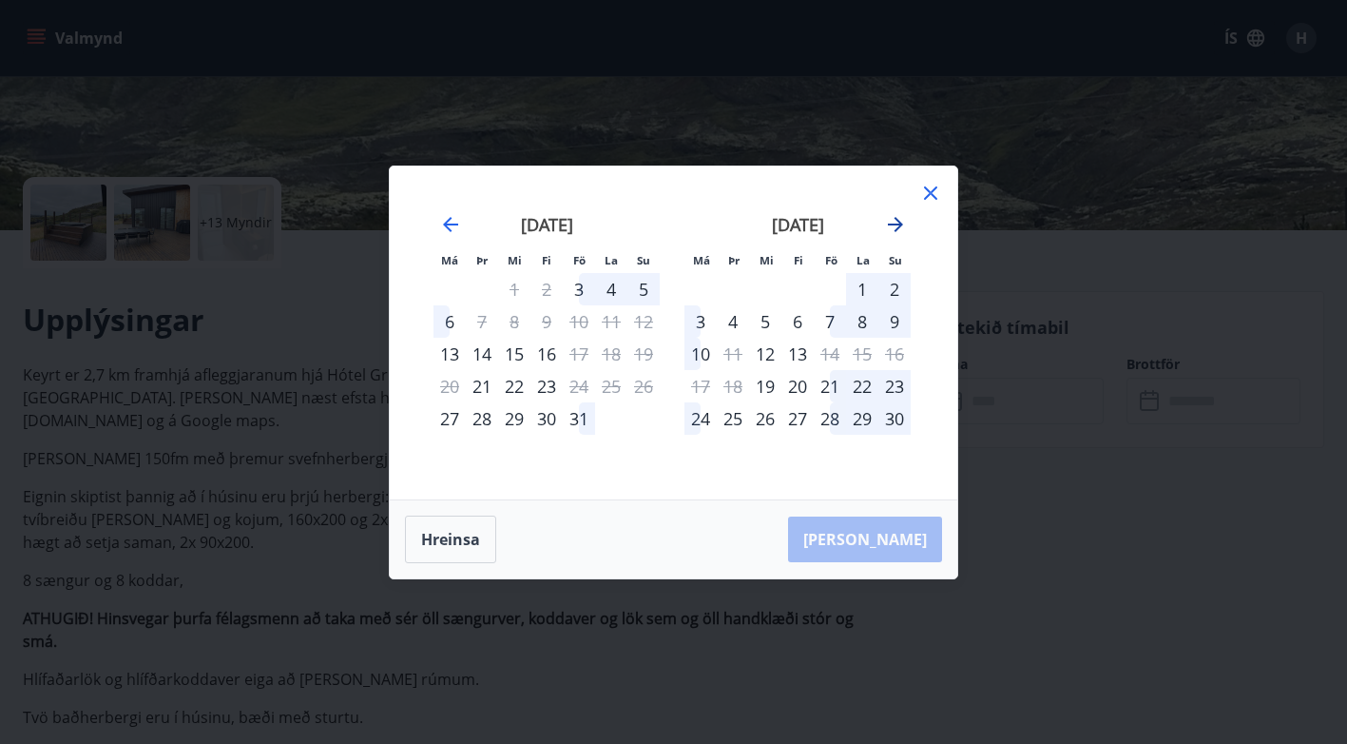
click at [902, 223] on icon "Move forward to switch to the next month." at bounding box center [895, 224] width 15 height 15
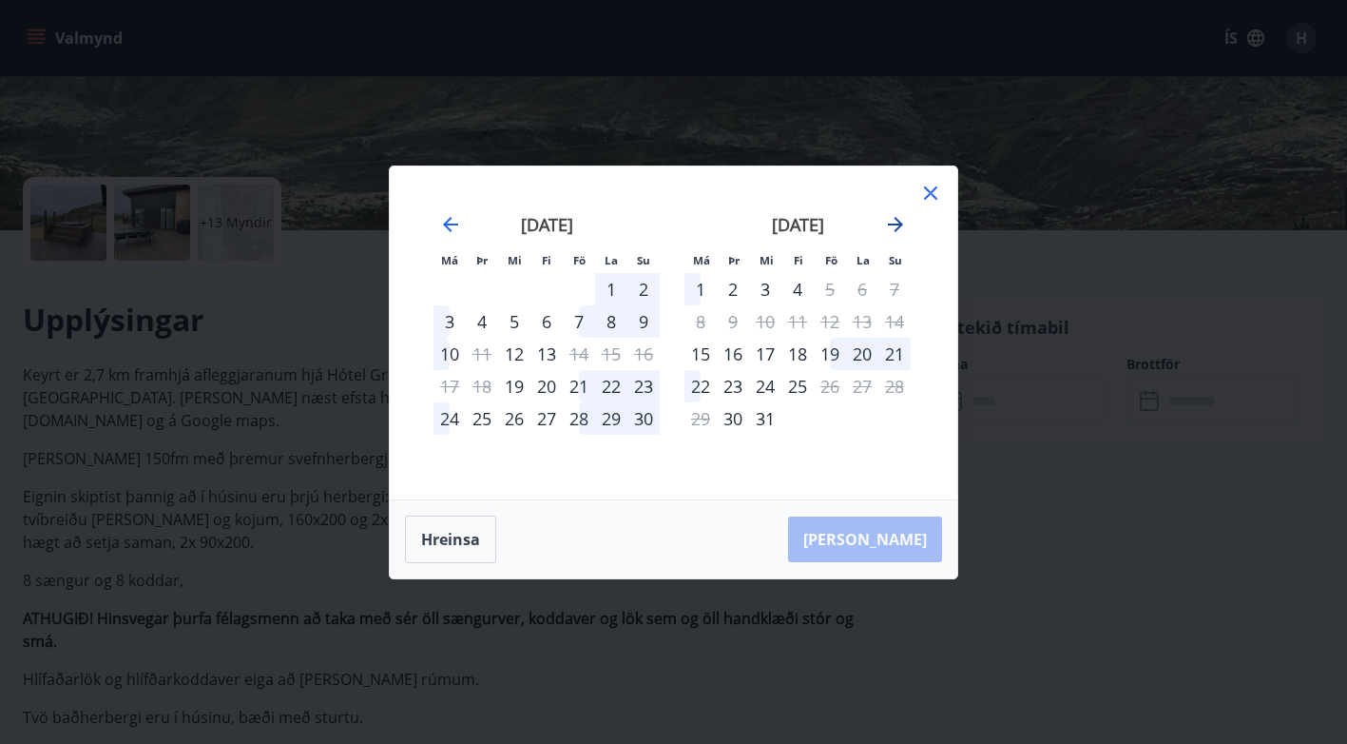
click at [902, 223] on icon "Move forward to switch to the next month." at bounding box center [895, 224] width 15 height 15
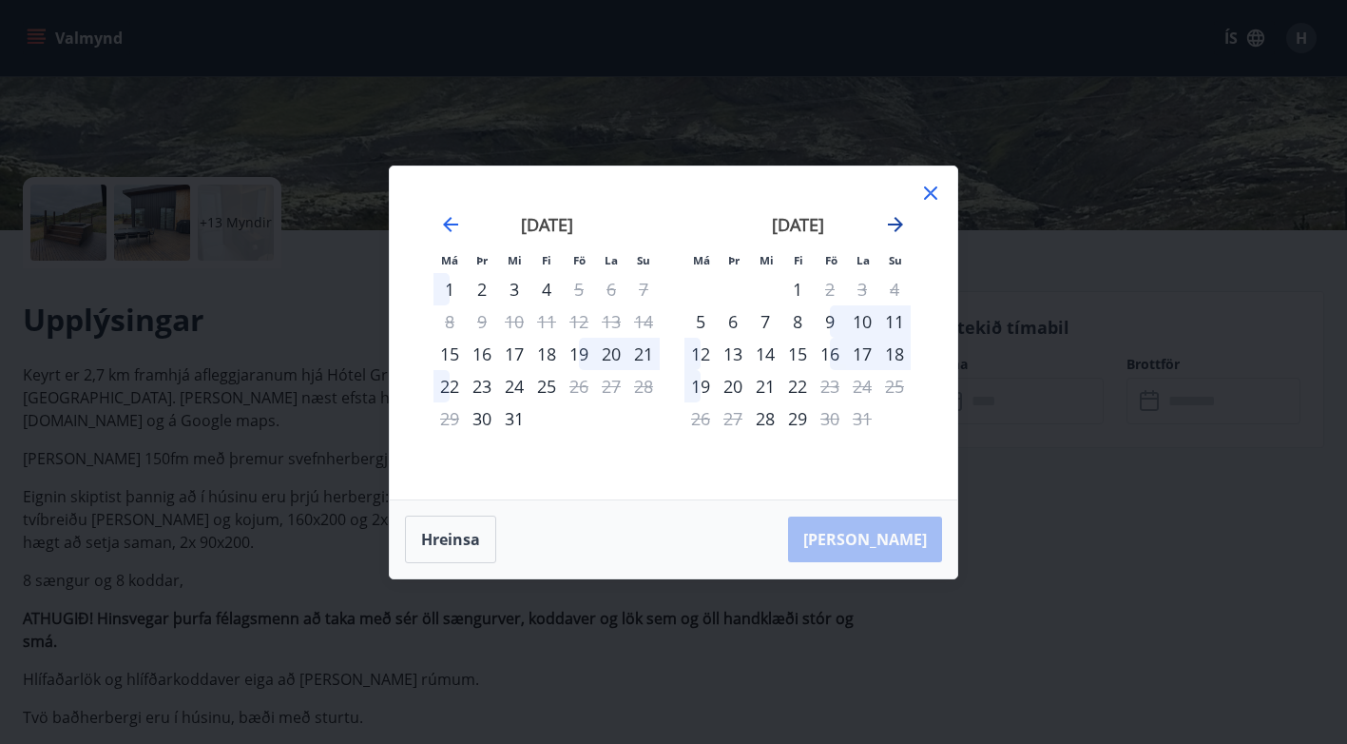
click at [902, 223] on icon "Move forward to switch to the next month." at bounding box center [895, 224] width 15 height 15
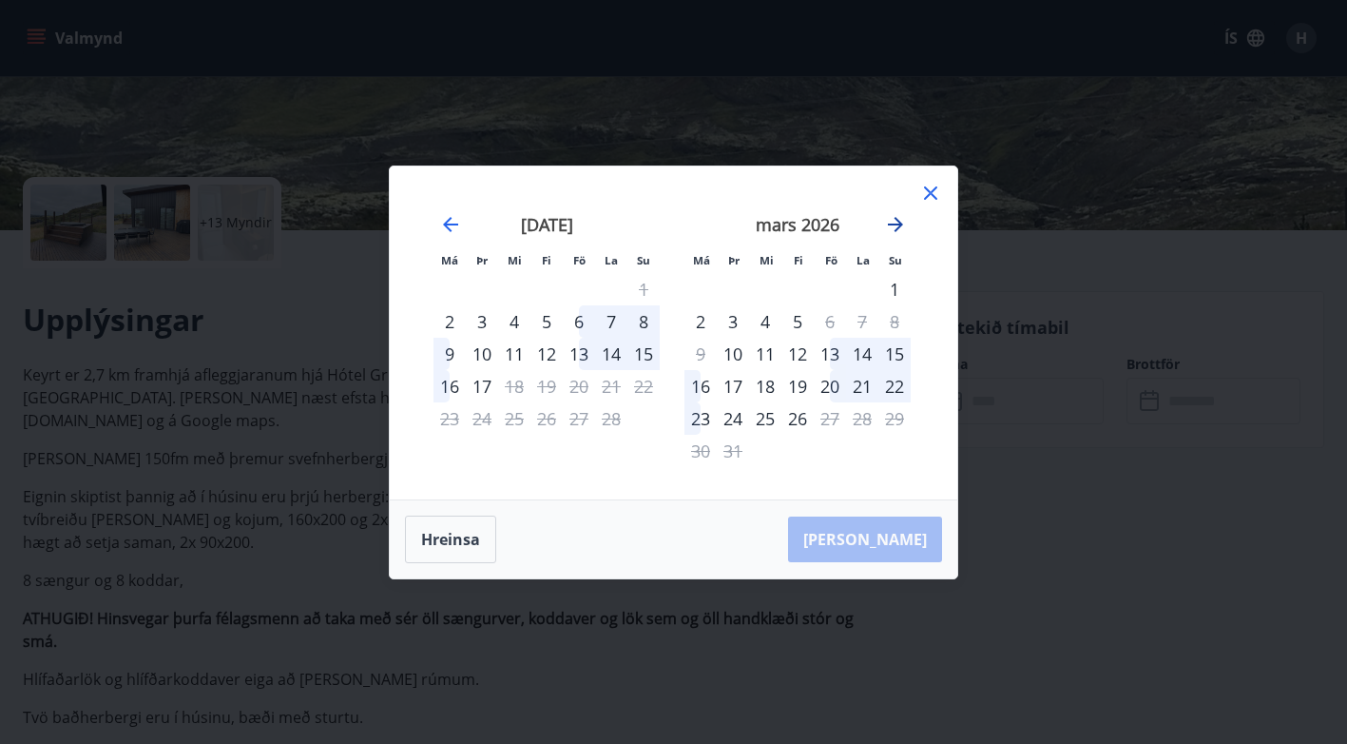
click at [894, 218] on icon "Move forward to switch to the next month." at bounding box center [895, 224] width 23 height 23
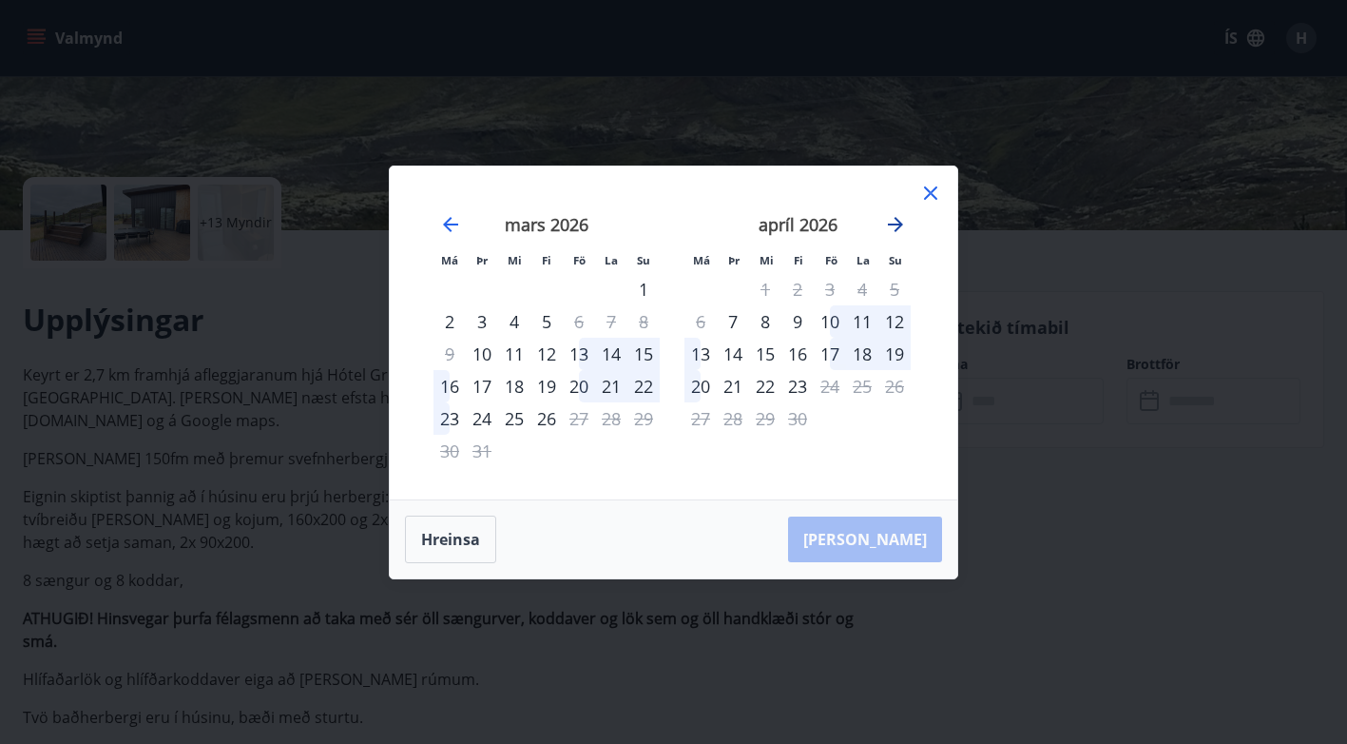
click at [886, 230] on icon "Move forward to switch to the next month." at bounding box center [895, 224] width 23 height 23
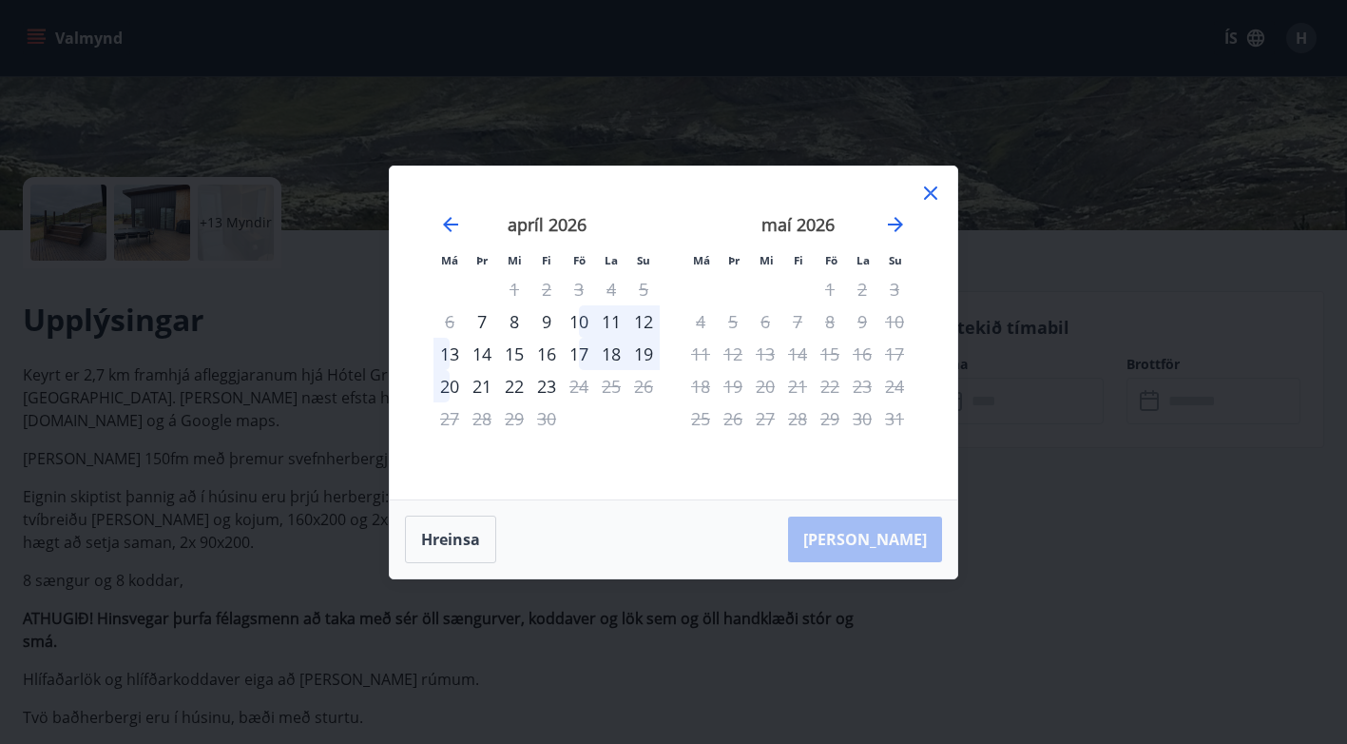
click at [931, 192] on icon at bounding box center [931, 192] width 3 height 3
